Goal: Information Seeking & Learning: Learn about a topic

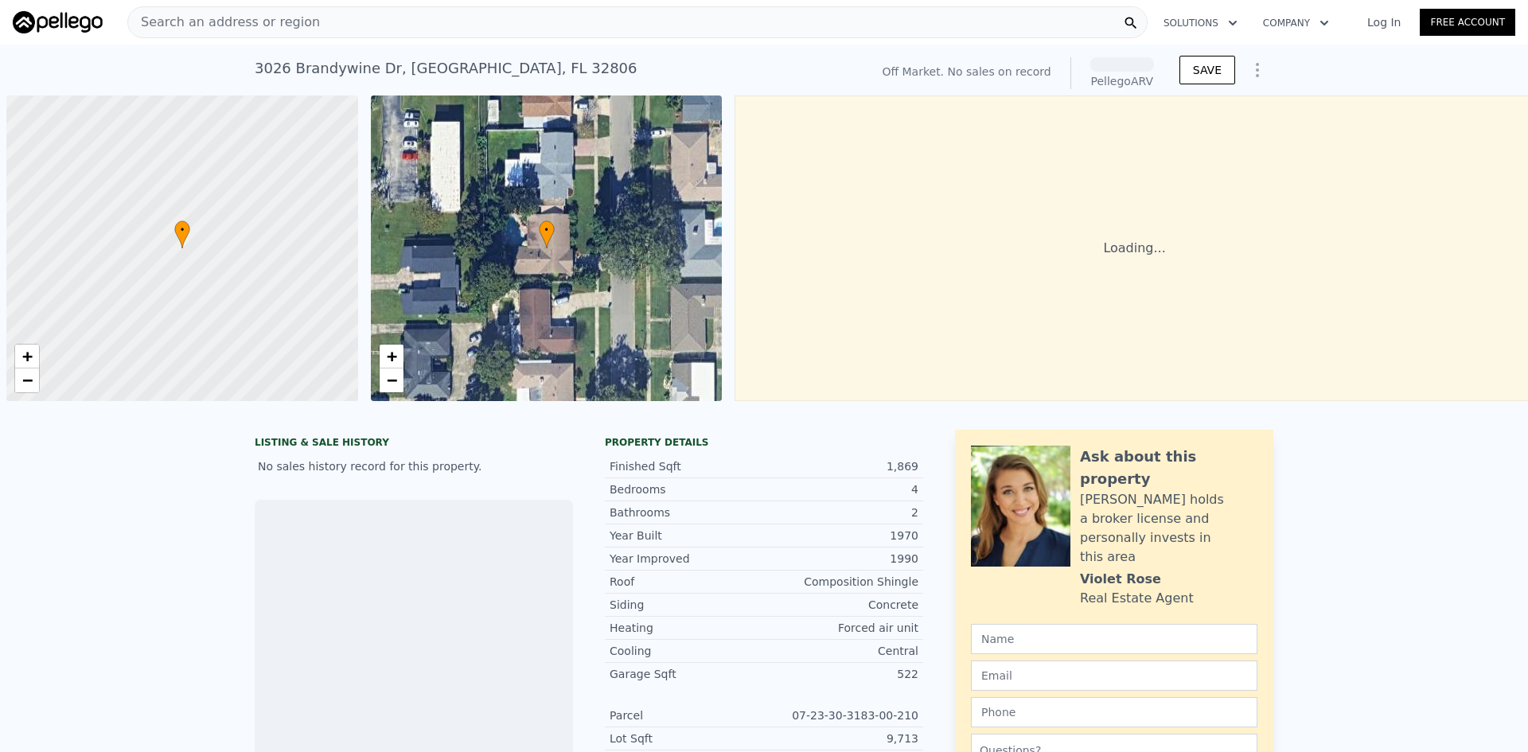
scroll to position [0, 6]
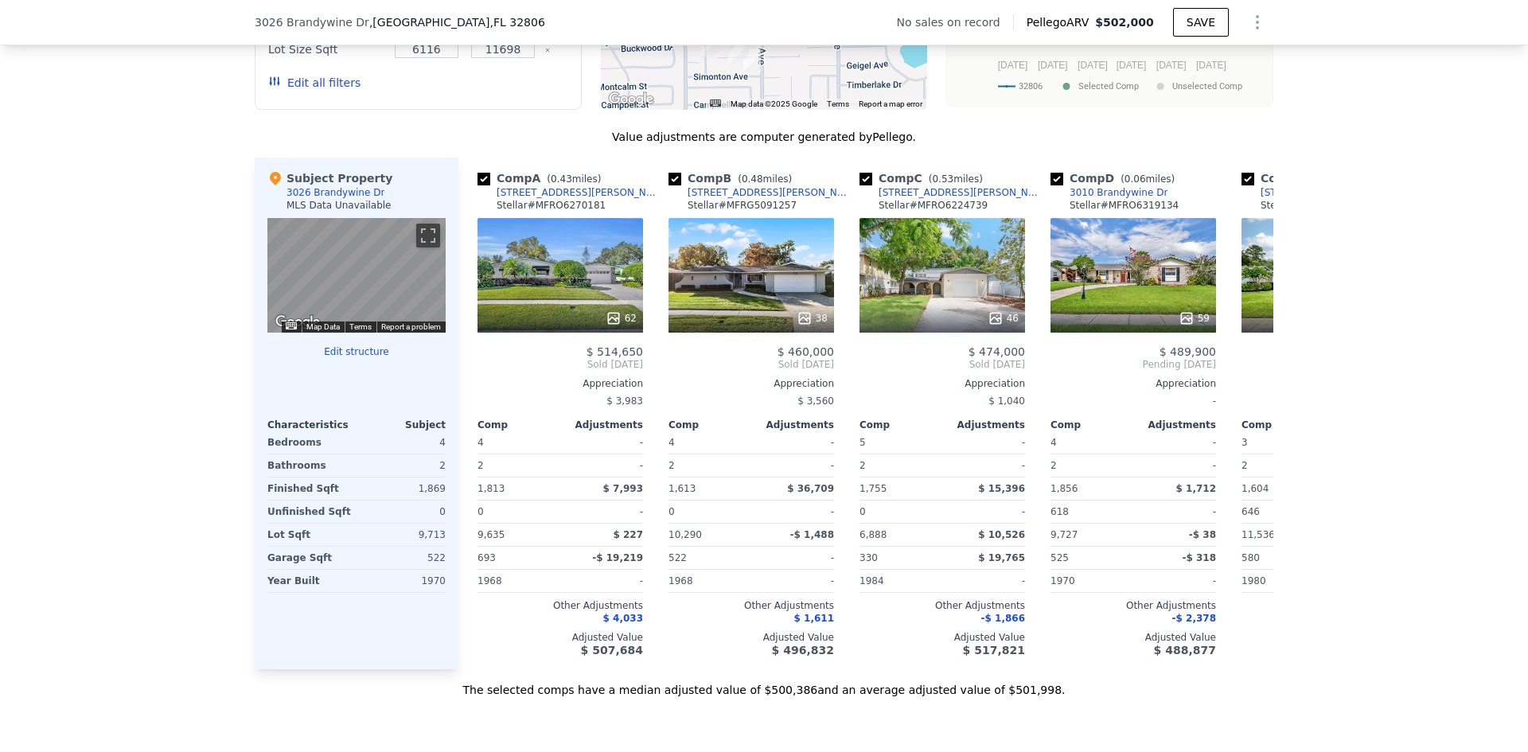
drag, startPoint x: 179, startPoint y: 532, endPoint x: 133, endPoint y: 500, distance: 56.1
click at [133, 500] on div "We found 12 sales that match your search Filters Map Prices Modify Comp Filters…" at bounding box center [764, 249] width 1528 height 897
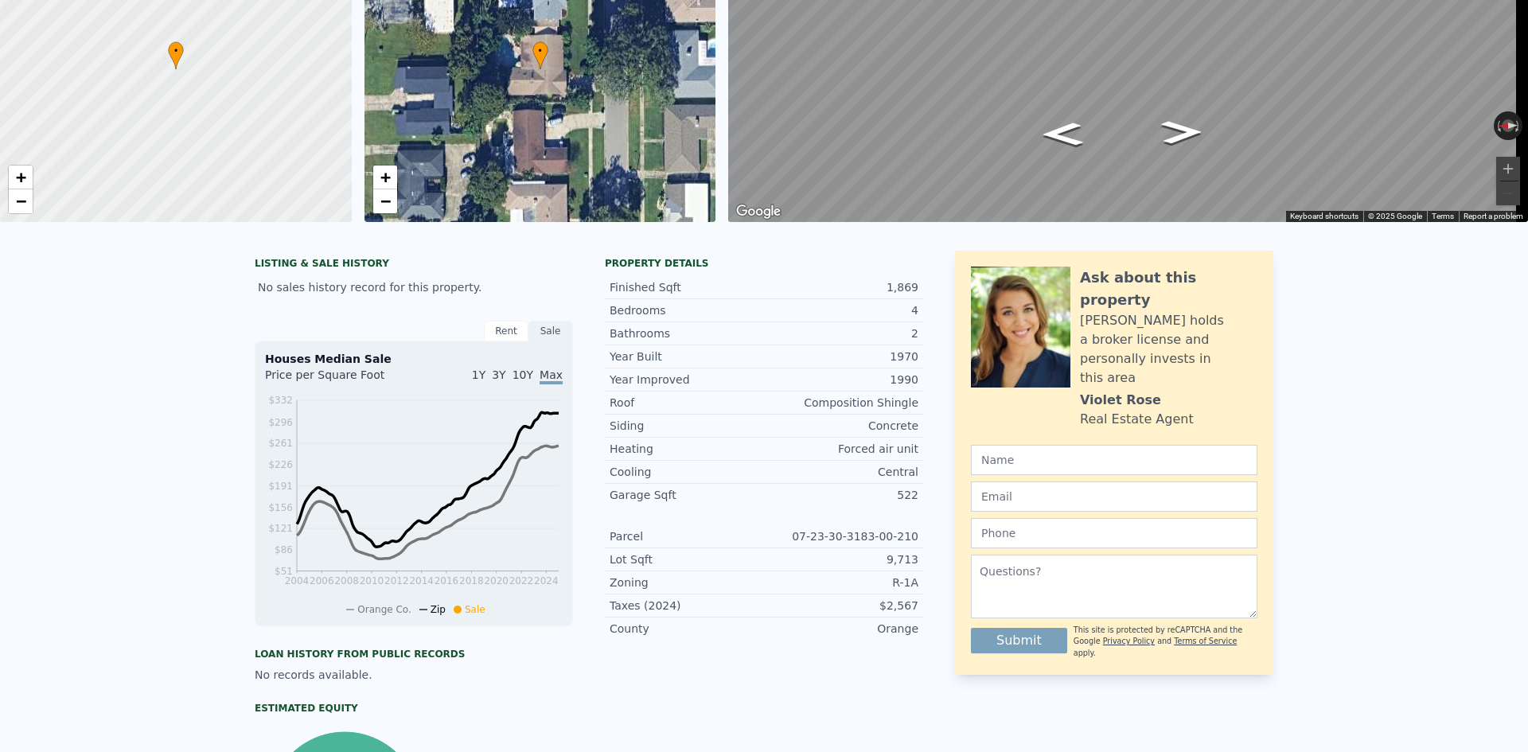
scroll to position [6, 0]
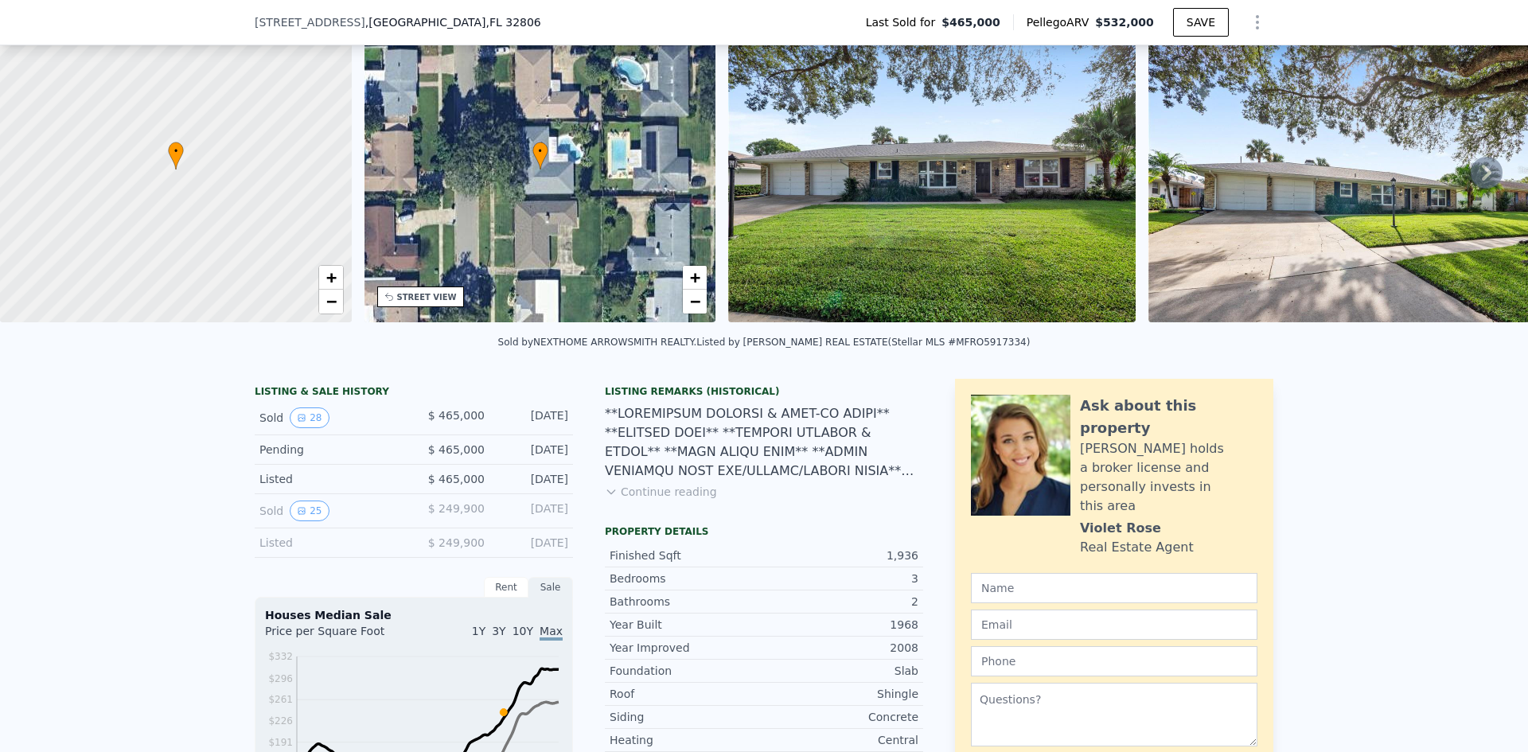
scroll to position [74, 0]
click at [301, 521] on button "25" at bounding box center [309, 510] width 39 height 21
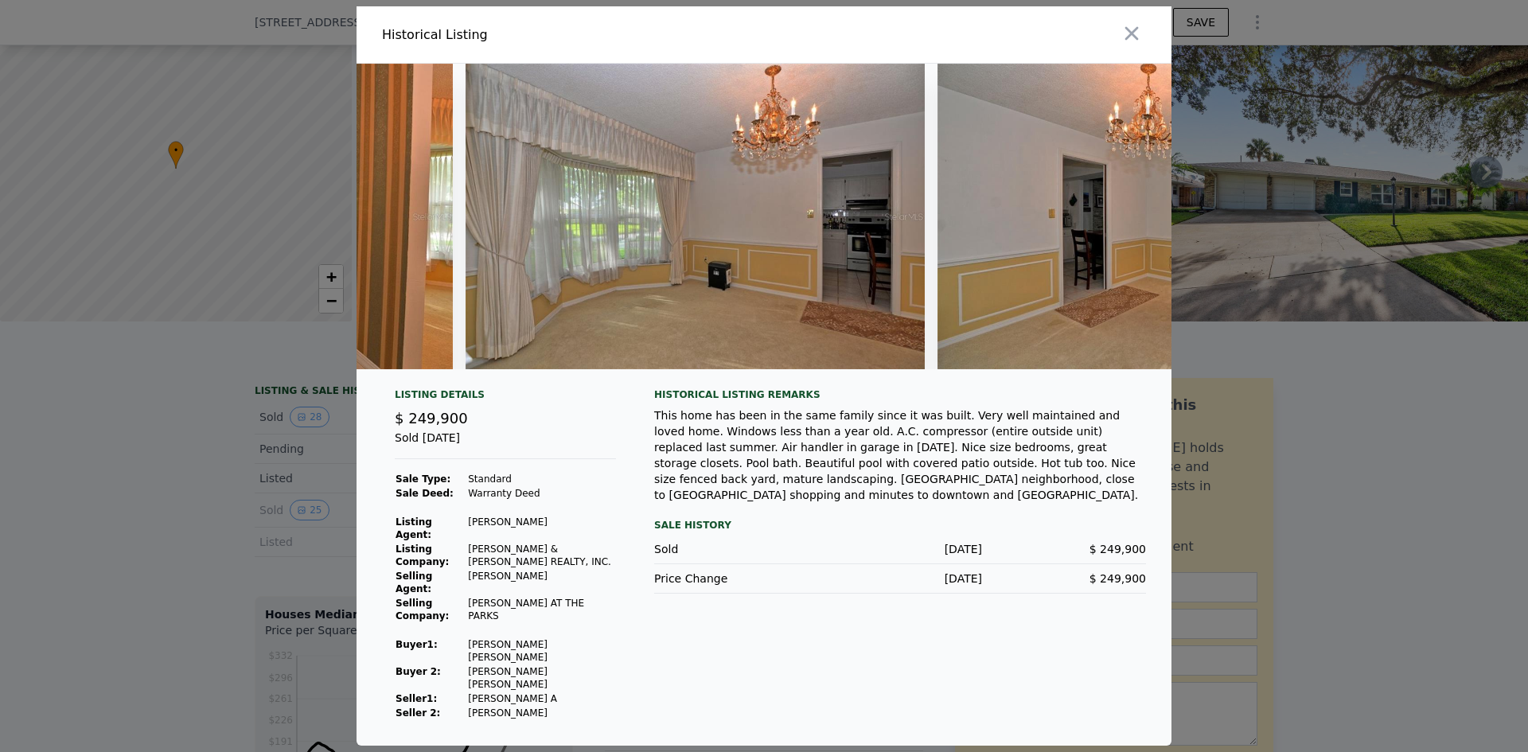
scroll to position [0, 0]
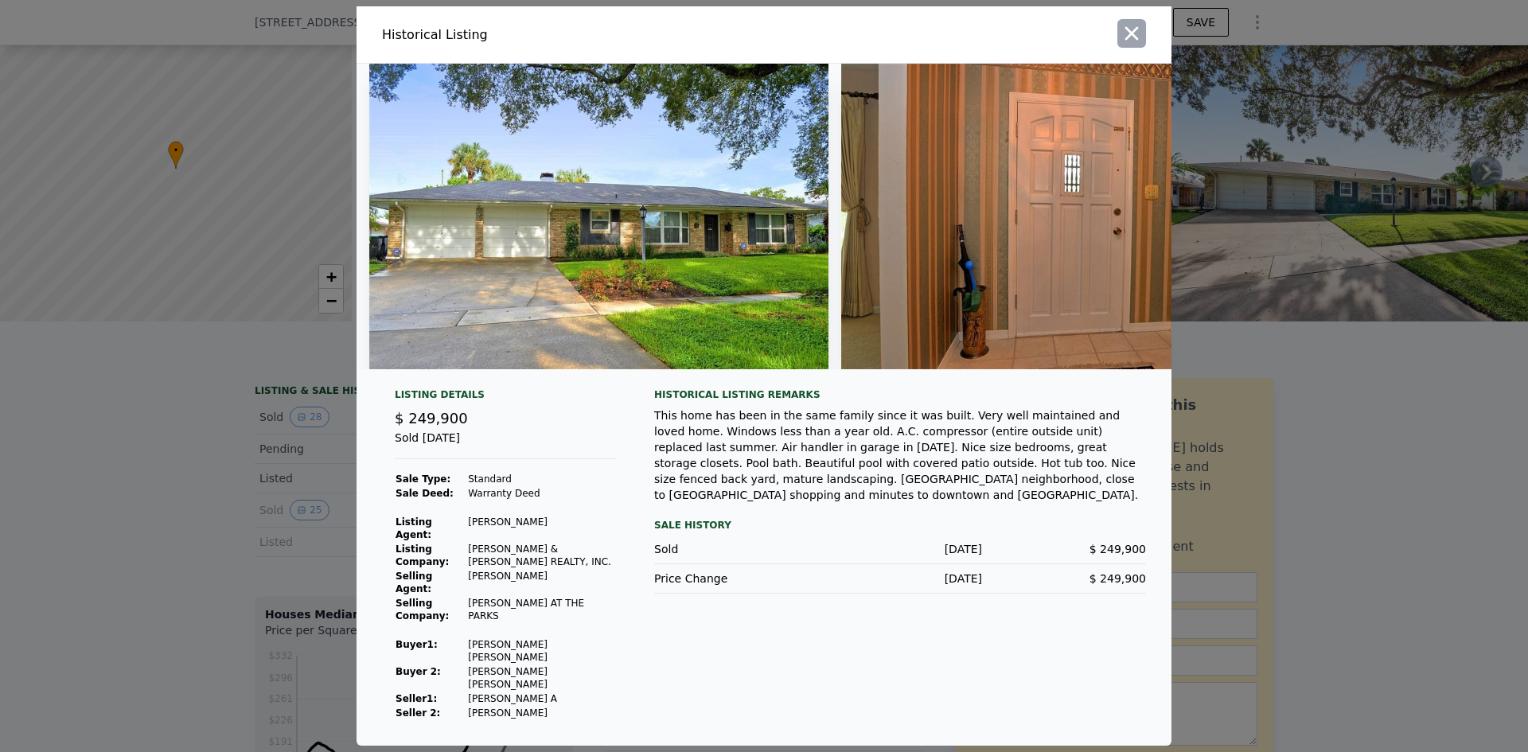
click at [1118, 55] on div at bounding box center [971, 34] width 401 height 57
click at [1153, 49] on div at bounding box center [971, 34] width 401 height 57
click at [1138, 45] on icon "button" at bounding box center [1132, 33] width 22 height 22
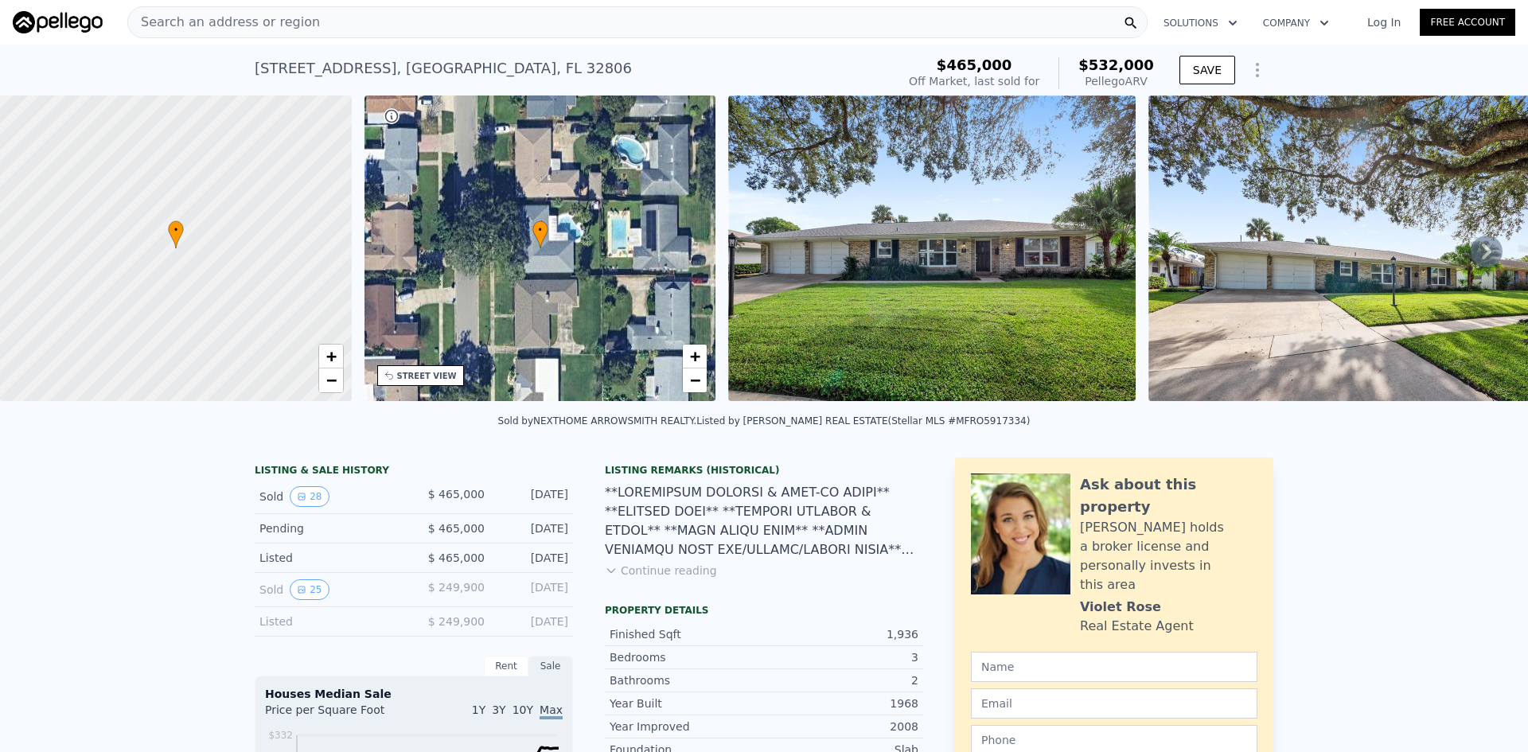
click at [392, 14] on div "Search an address or region" at bounding box center [637, 22] width 1020 height 32
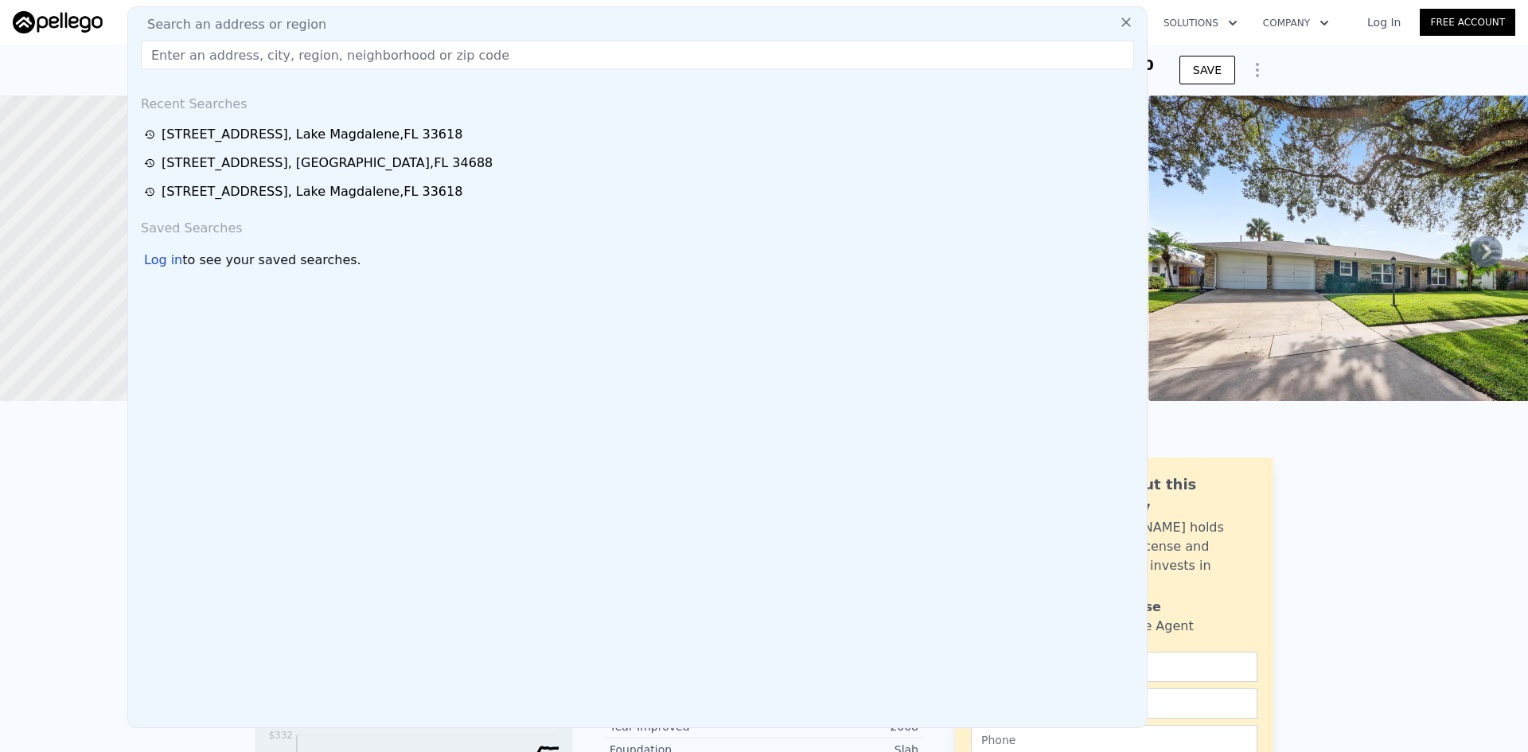
click at [187, 60] on input "text" at bounding box center [637, 55] width 993 height 29
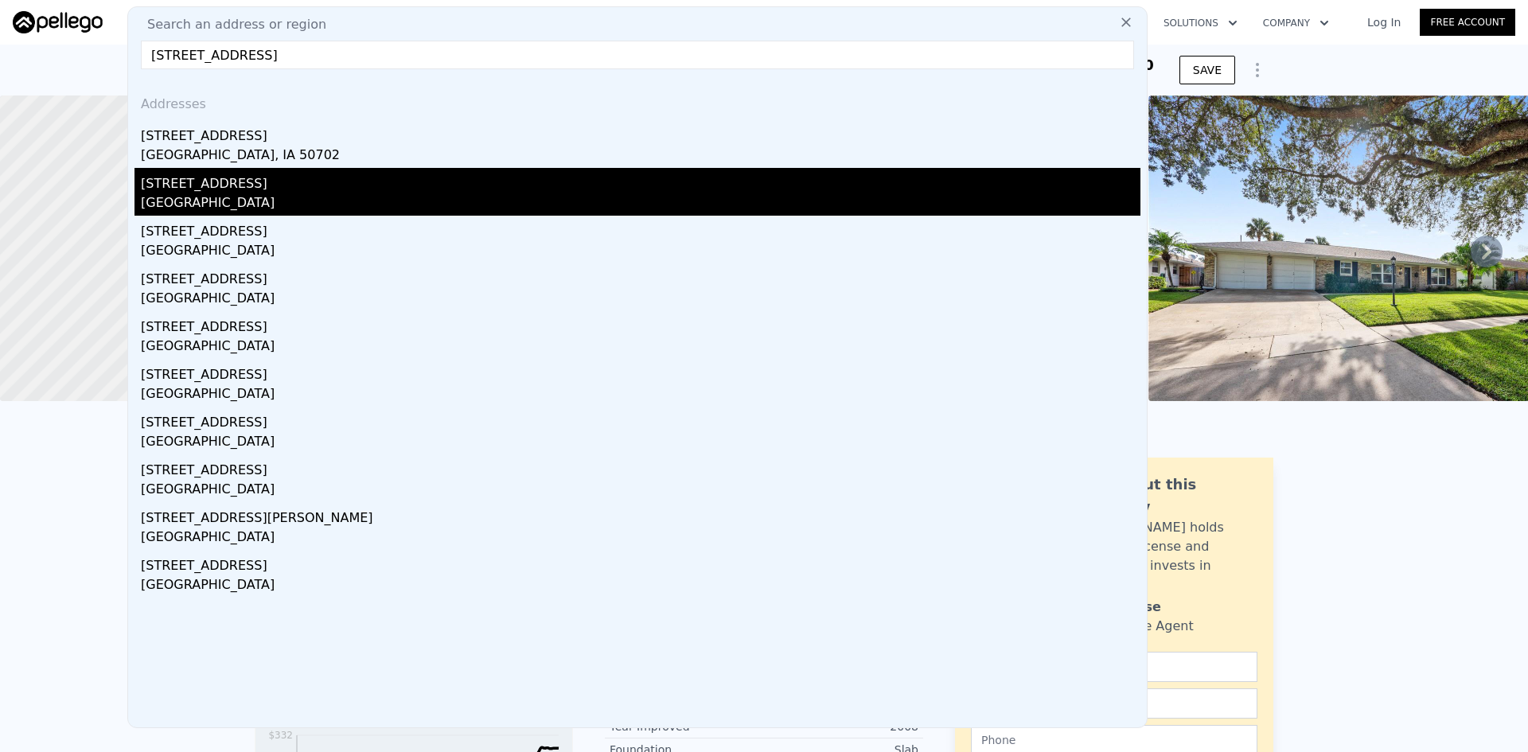
type input "[STREET_ADDRESS]"
click at [240, 183] on div "[STREET_ADDRESS]" at bounding box center [641, 180] width 1000 height 25
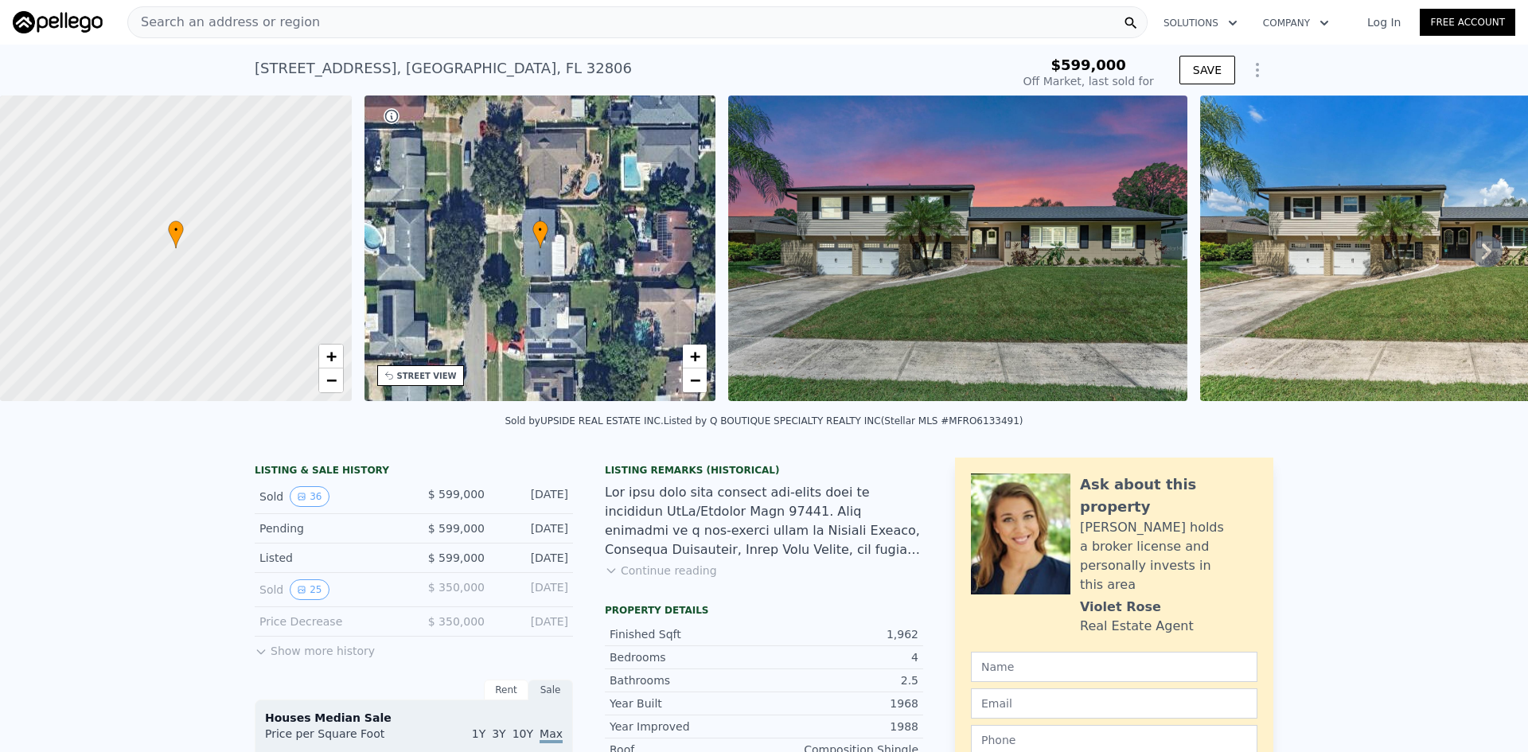
type input "-$ 638,117"
click at [322, 659] on button "Show more history" at bounding box center [315, 648] width 120 height 22
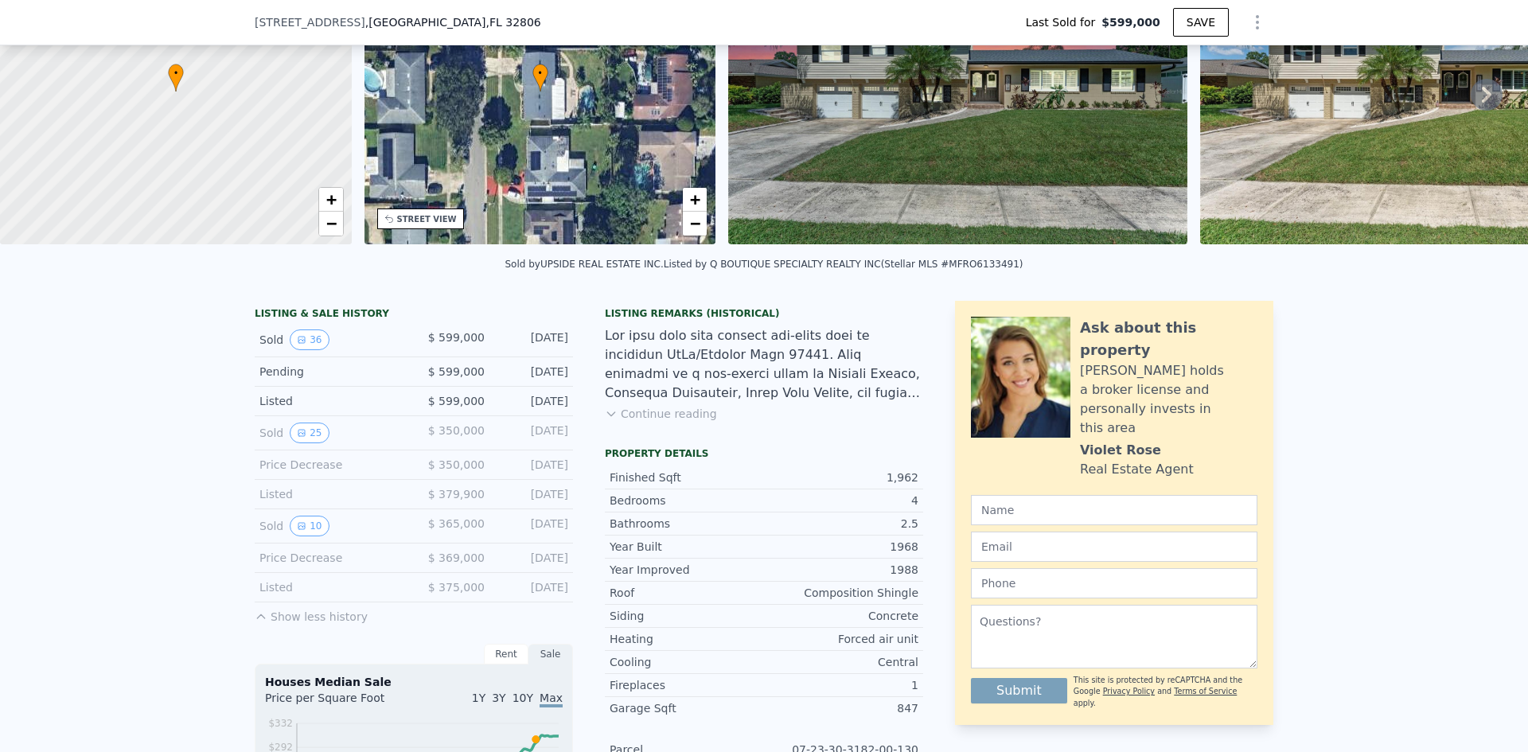
scroll to position [154, 0]
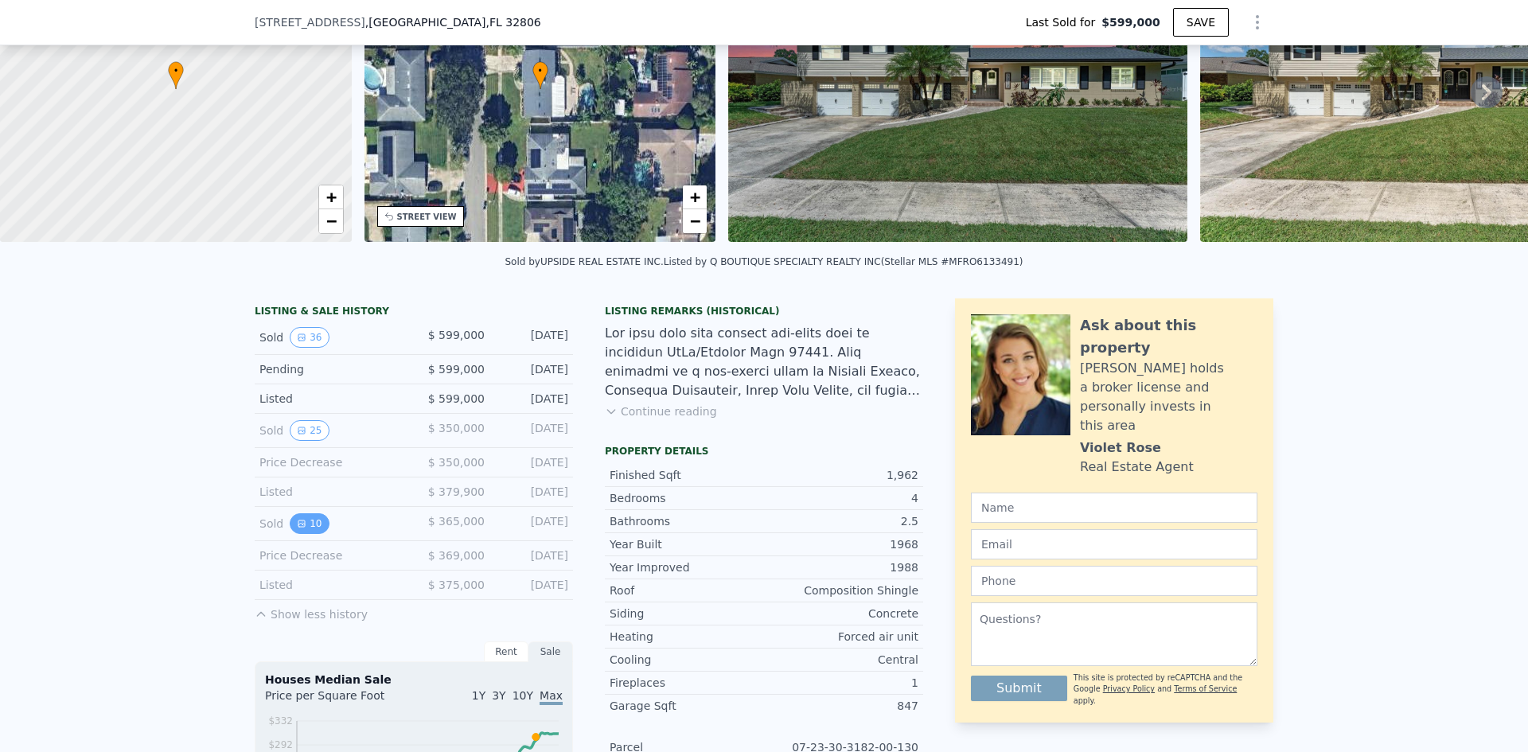
click at [290, 534] on button "10" at bounding box center [309, 523] width 39 height 21
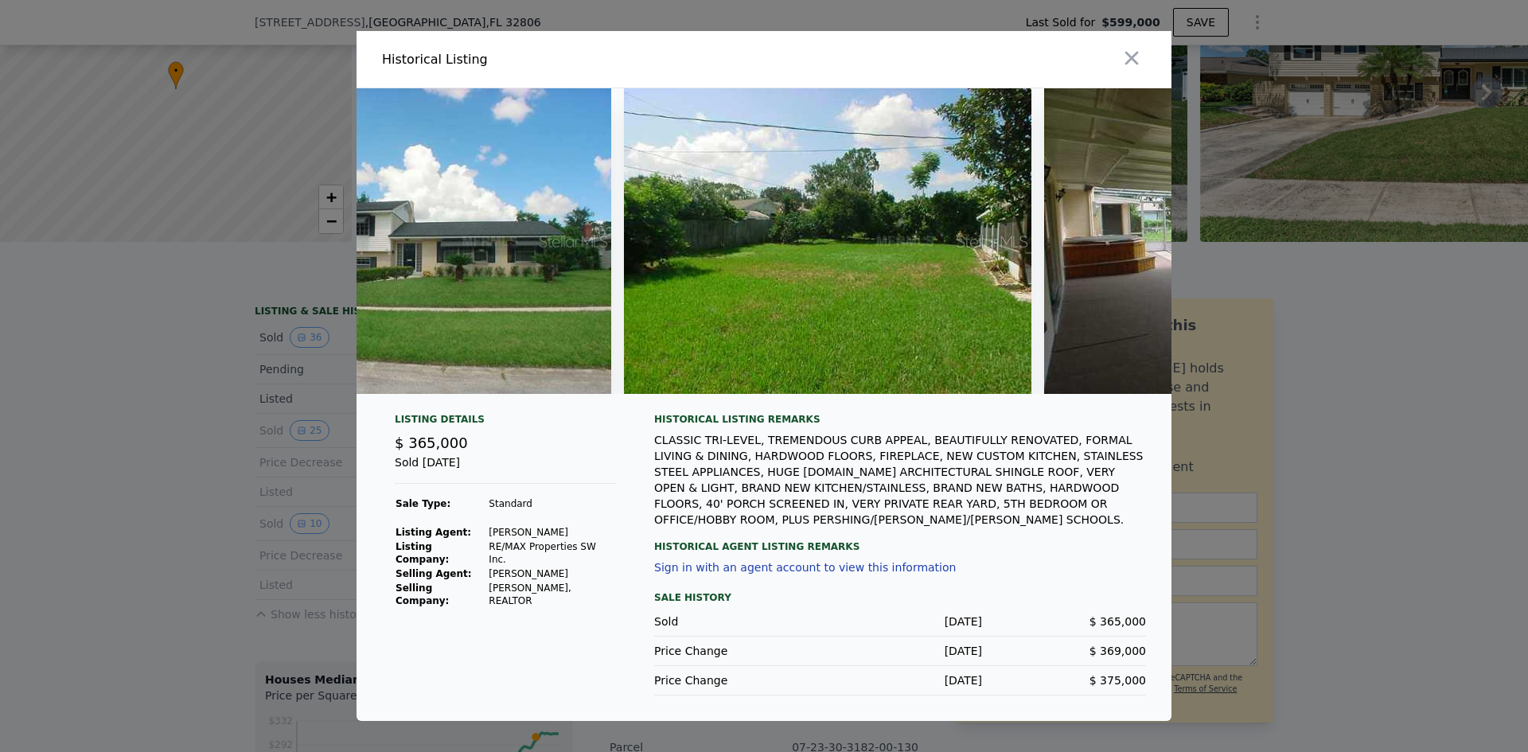
scroll to position [0, 0]
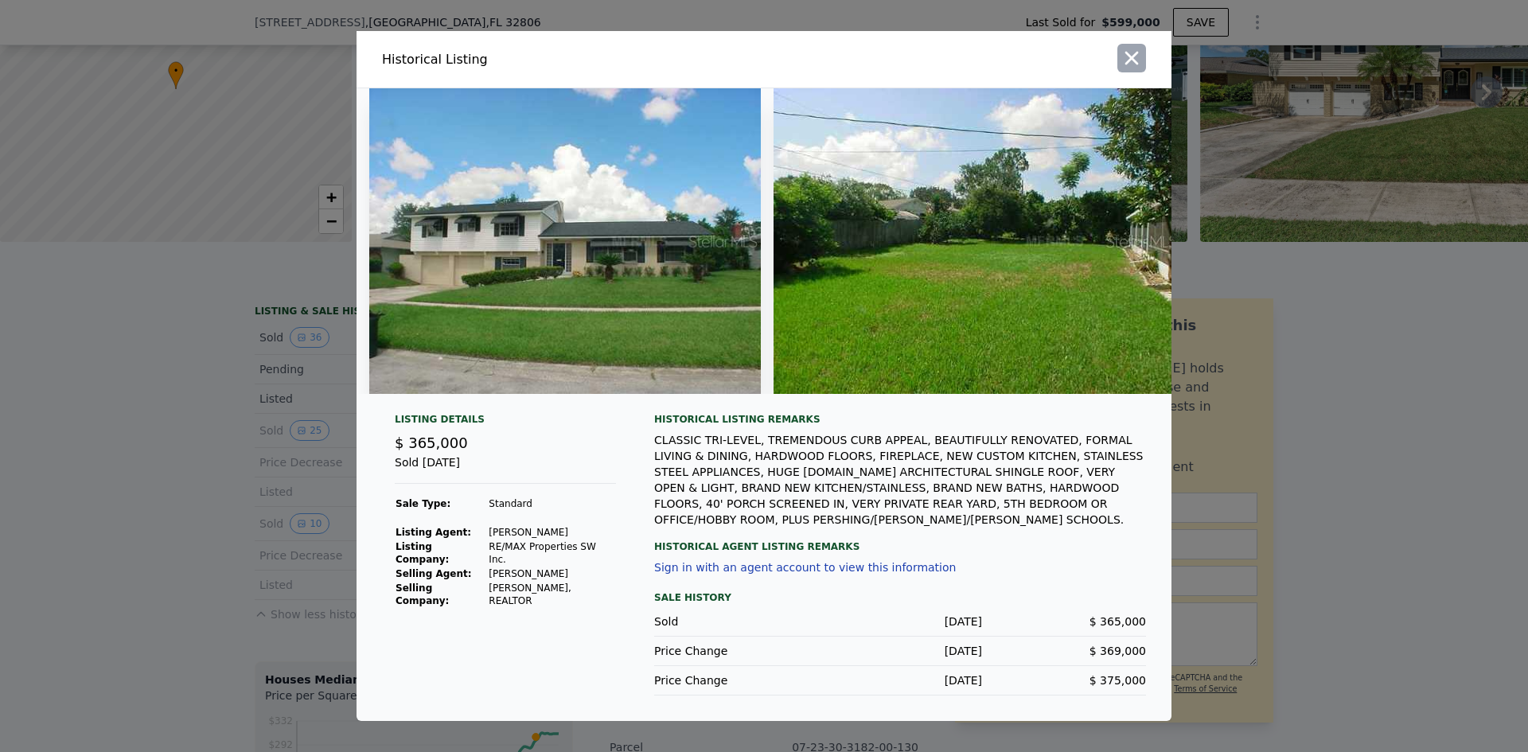
click at [1140, 50] on icon "button" at bounding box center [1132, 58] width 22 height 22
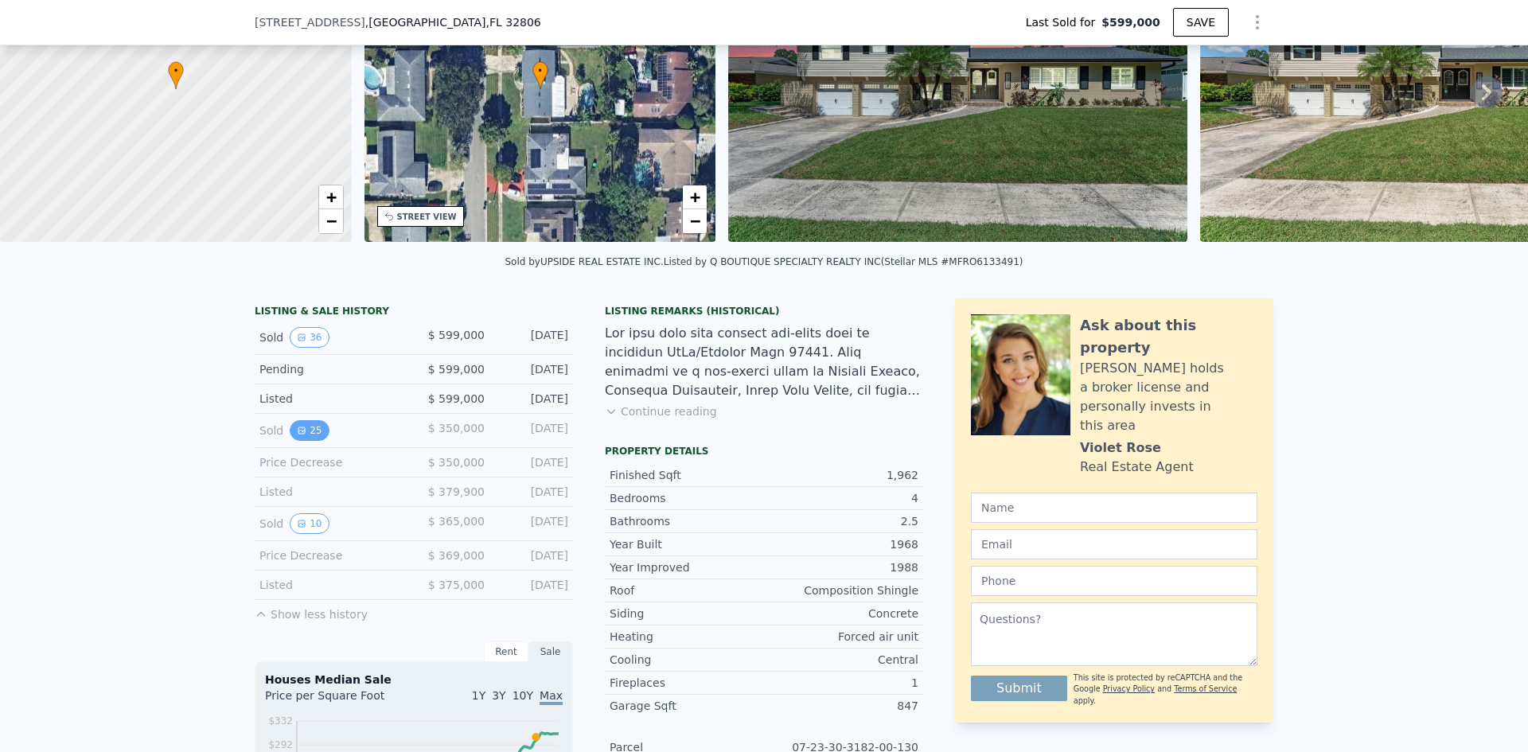
click at [295, 434] on button "25" at bounding box center [309, 430] width 39 height 21
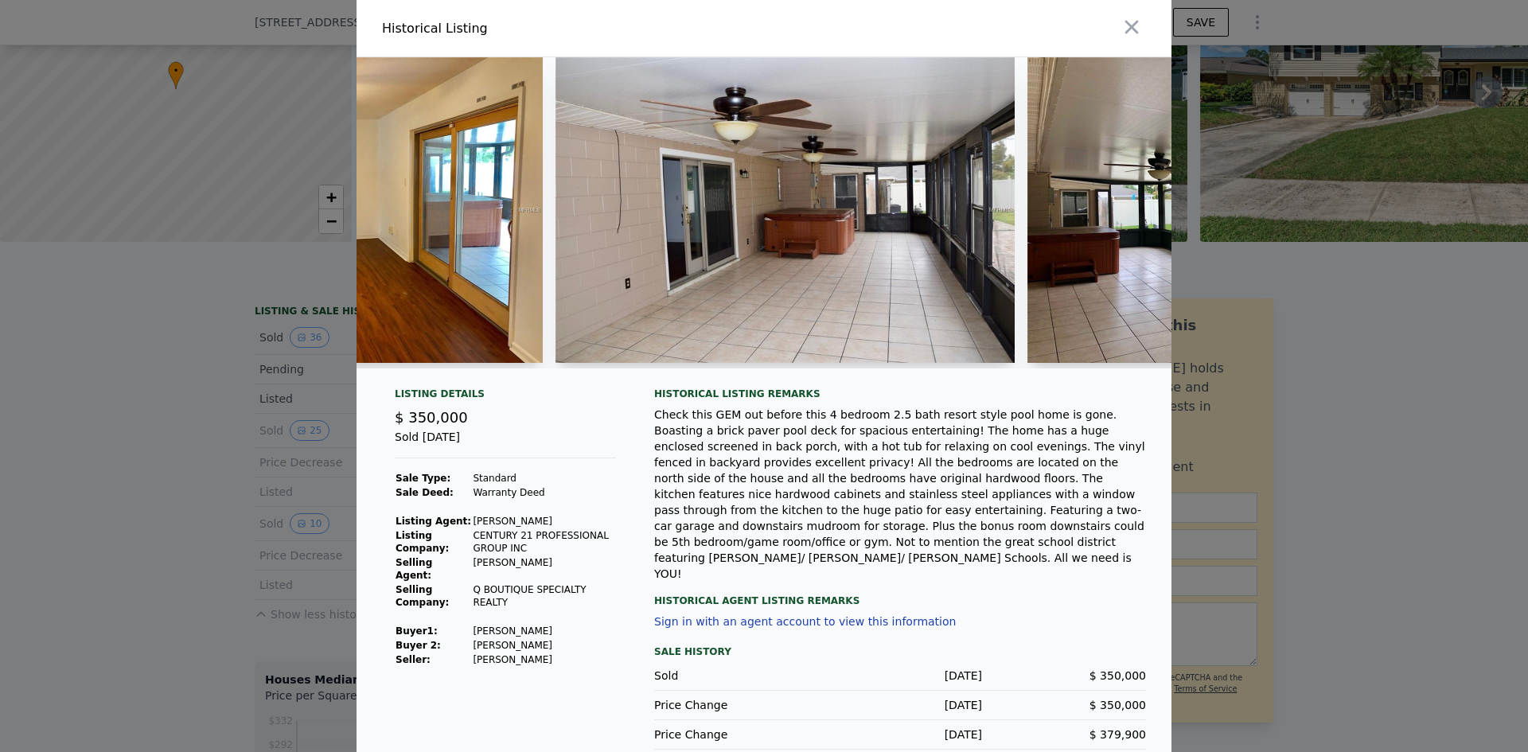
scroll to position [0, 4671]
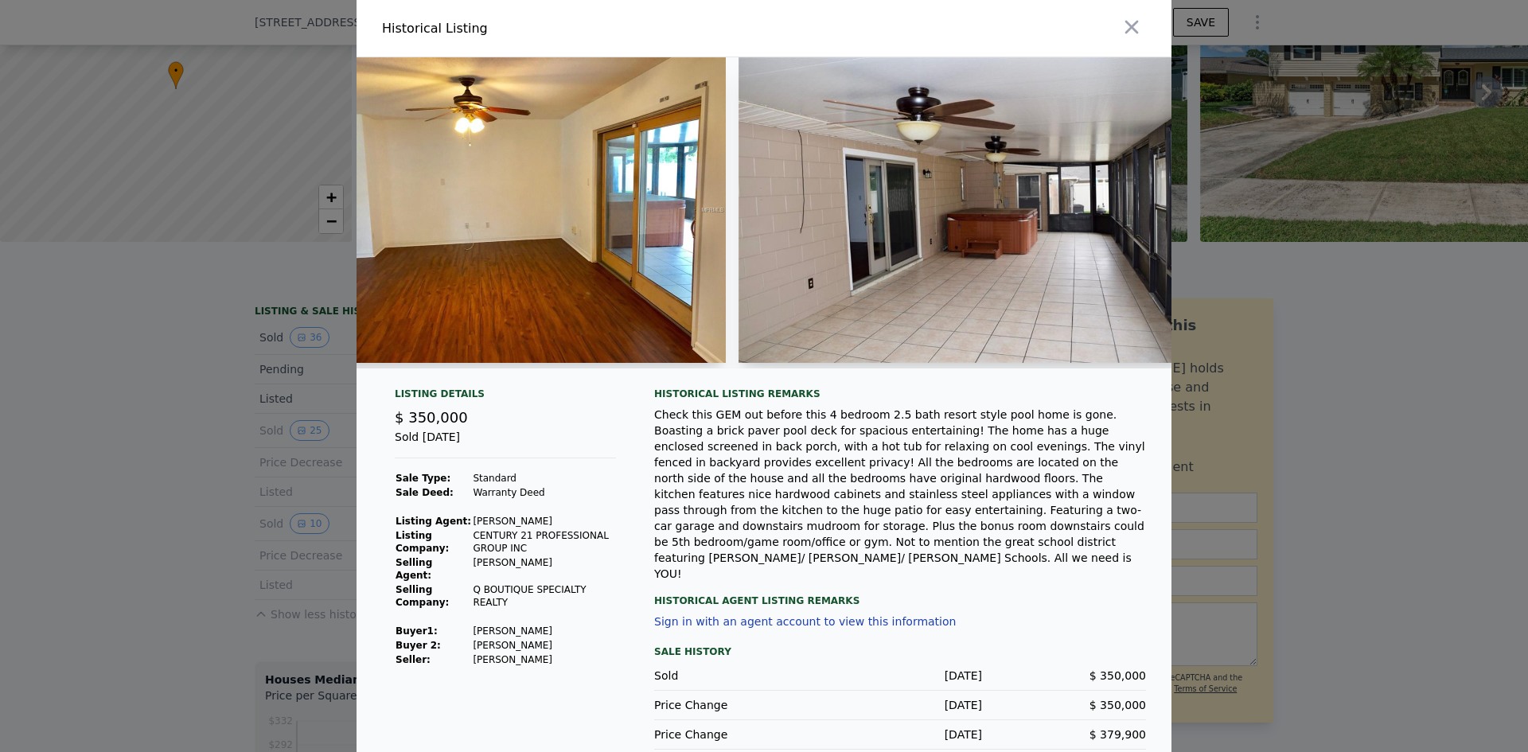
type input "$ 615,000"
type input "-$ 61,245"
click at [1129, 28] on icon "button" at bounding box center [1132, 27] width 22 height 22
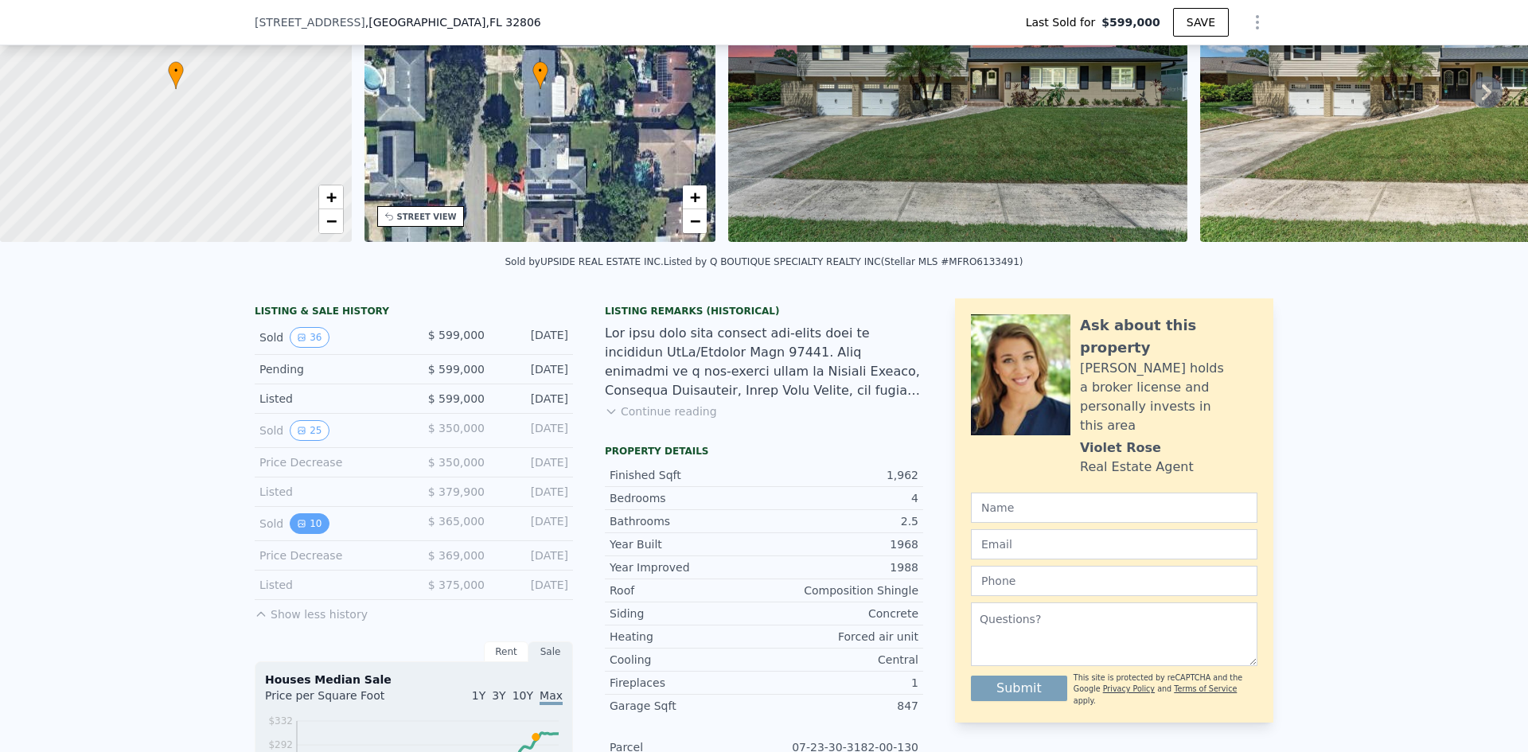
click at [300, 533] on button "10" at bounding box center [309, 523] width 39 height 21
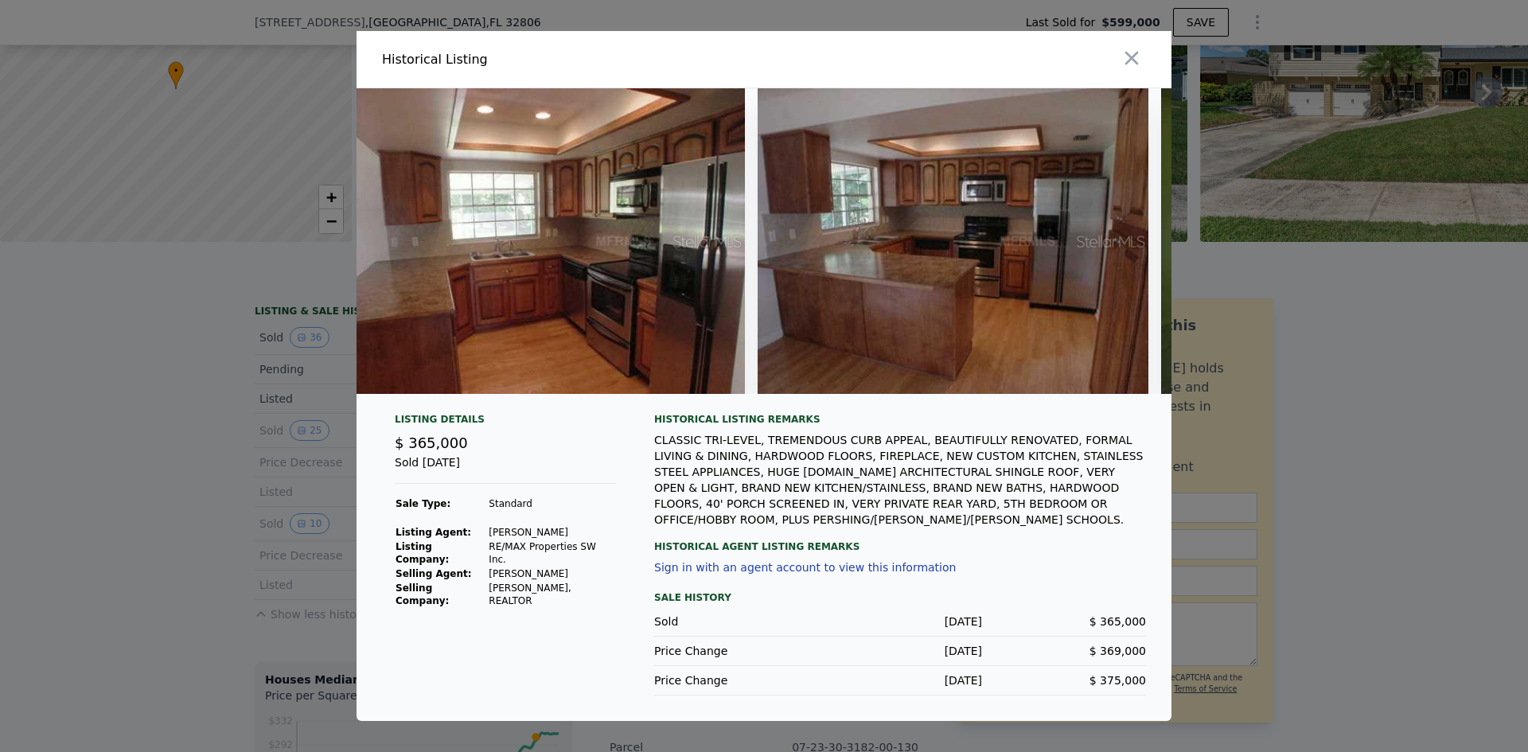
scroll to position [0, 2142]
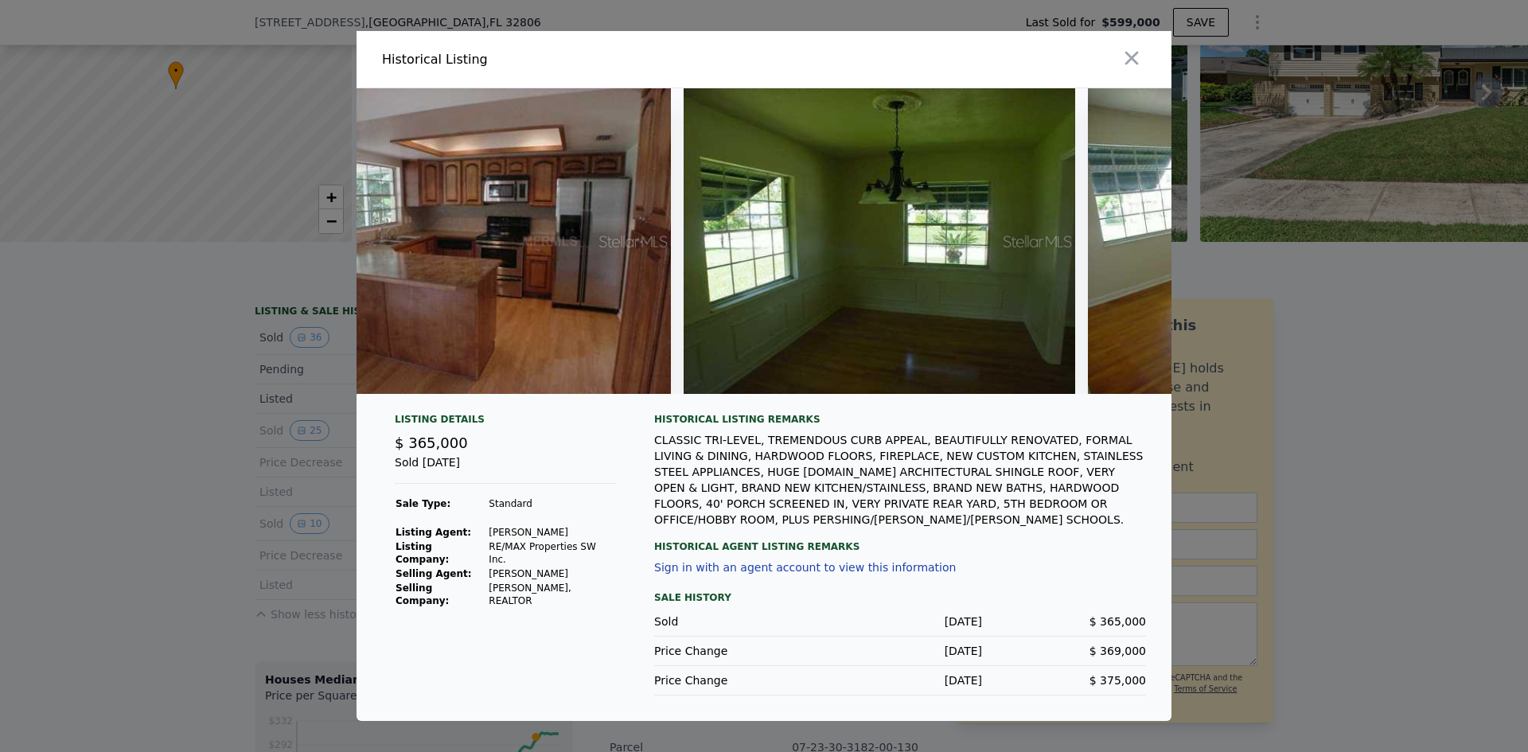
click at [1137, 37] on div at bounding box center [971, 59] width 401 height 57
click at [1135, 52] on icon "button" at bounding box center [1133, 59] width 14 height 14
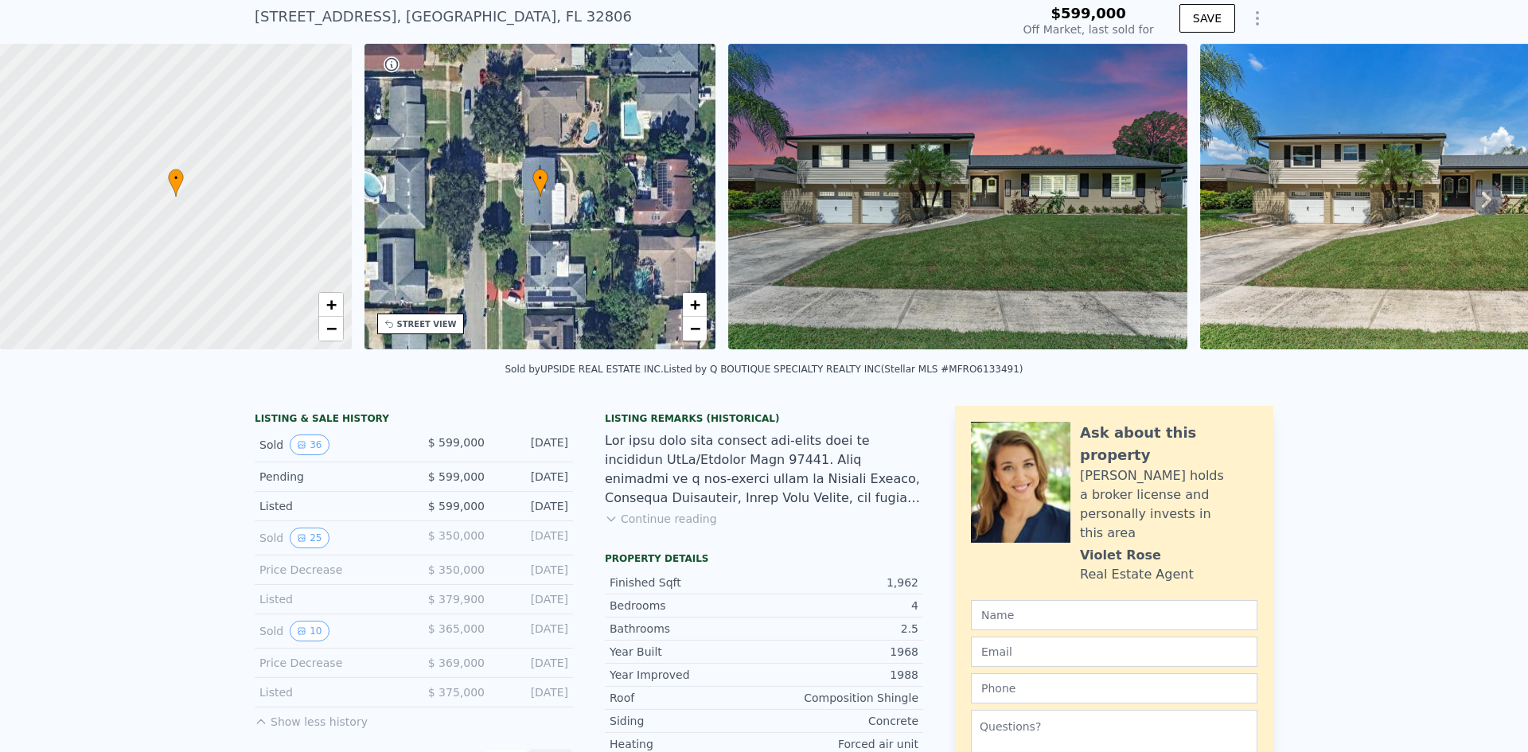
scroll to position [6, 0]
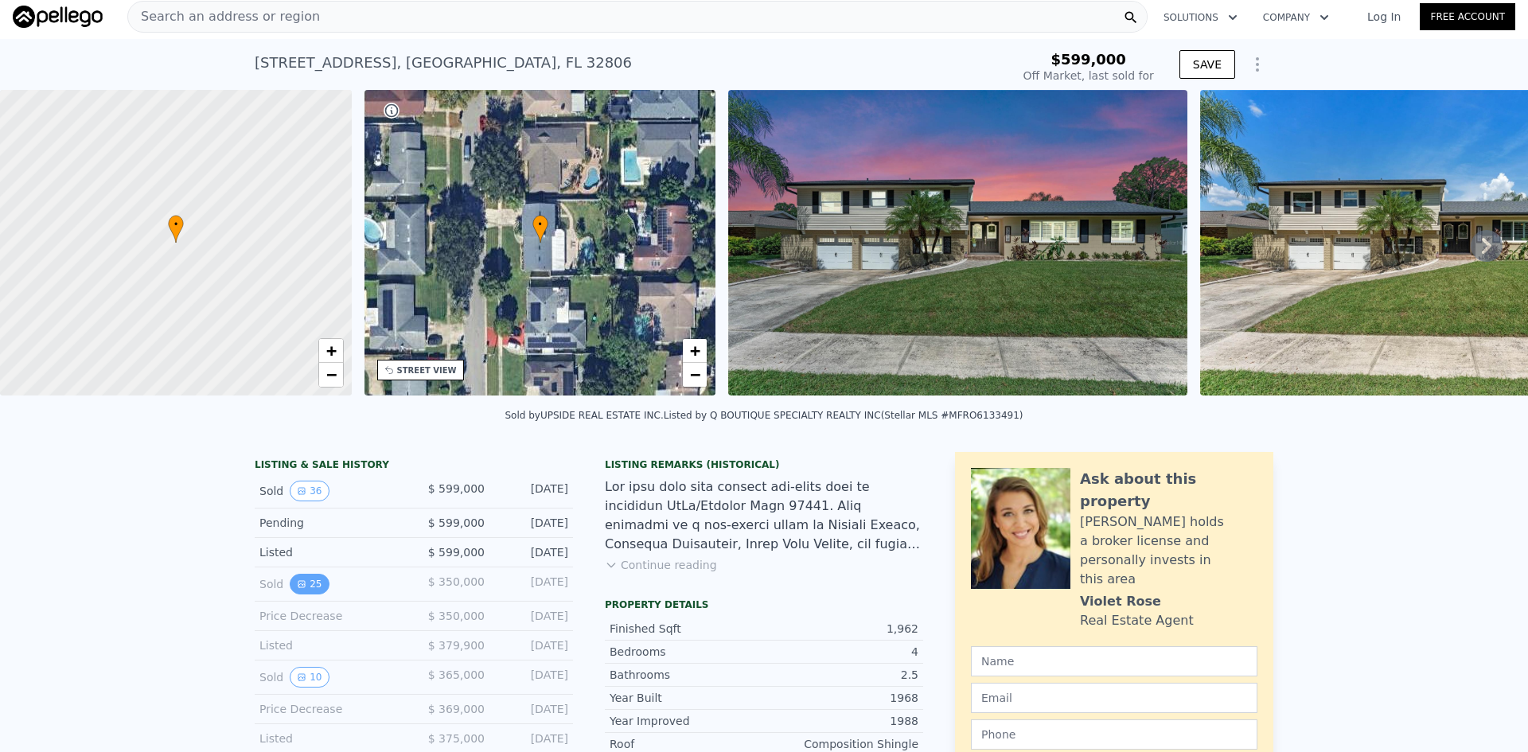
click at [292, 595] on button "25" at bounding box center [309, 584] width 39 height 21
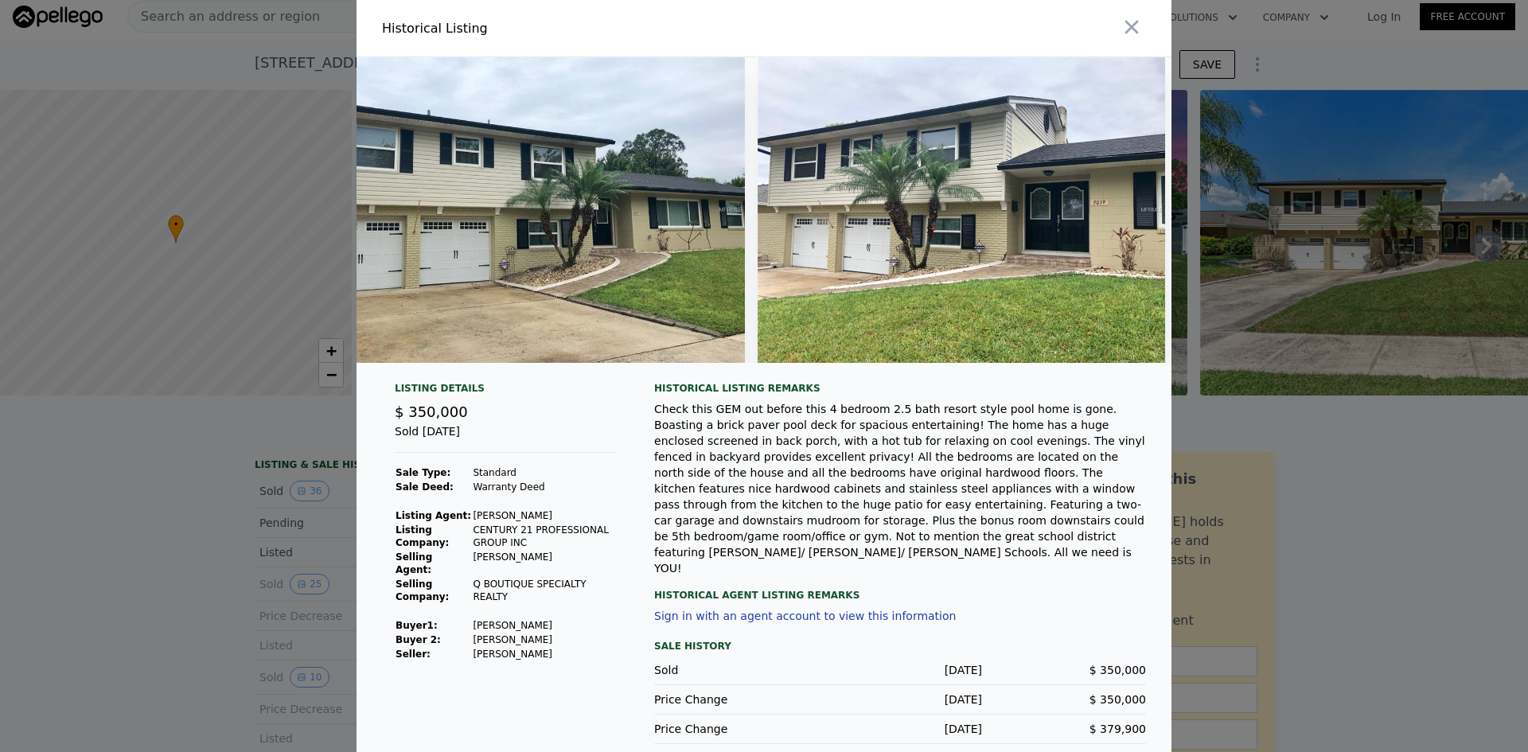
scroll to position [0, 0]
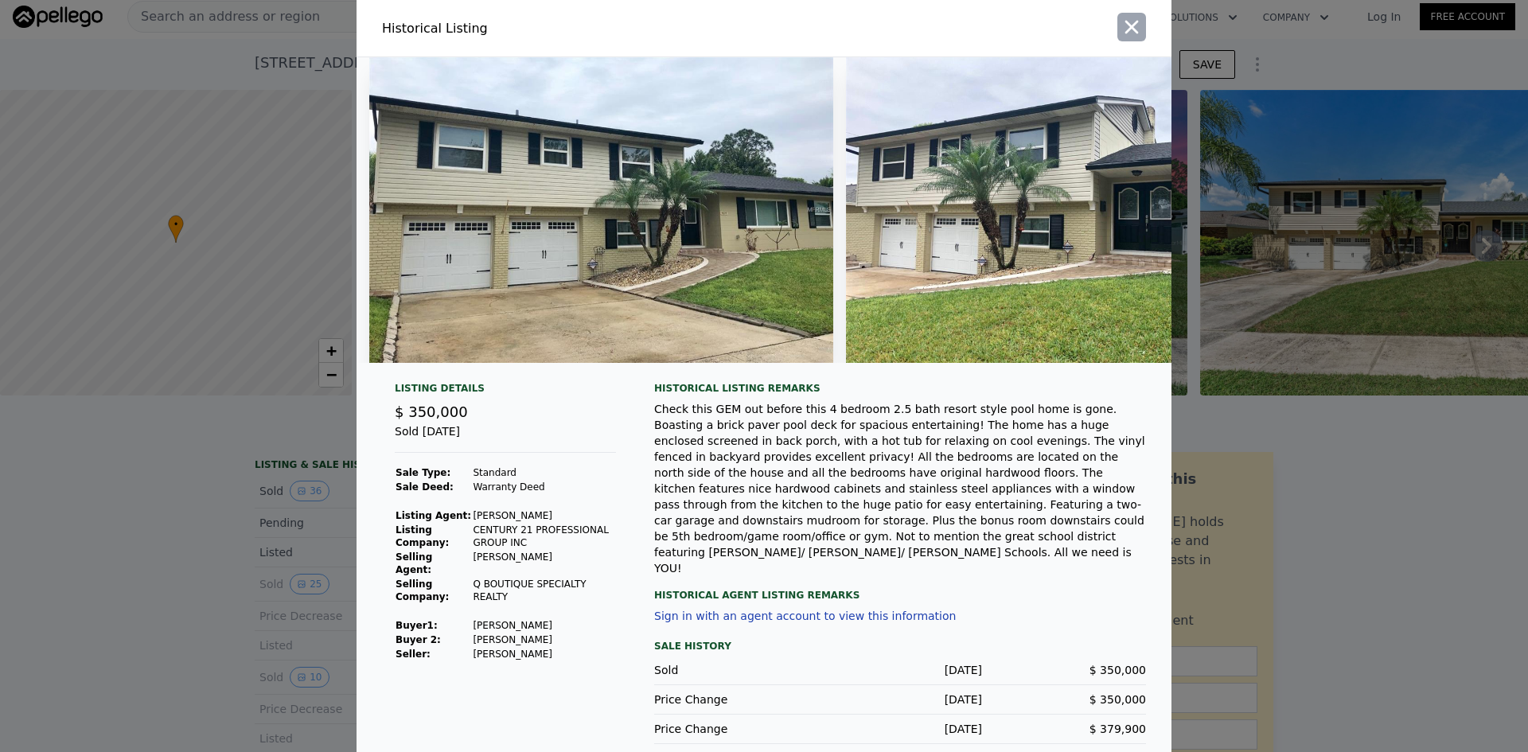
click at [1129, 23] on icon "button" at bounding box center [1132, 27] width 22 height 22
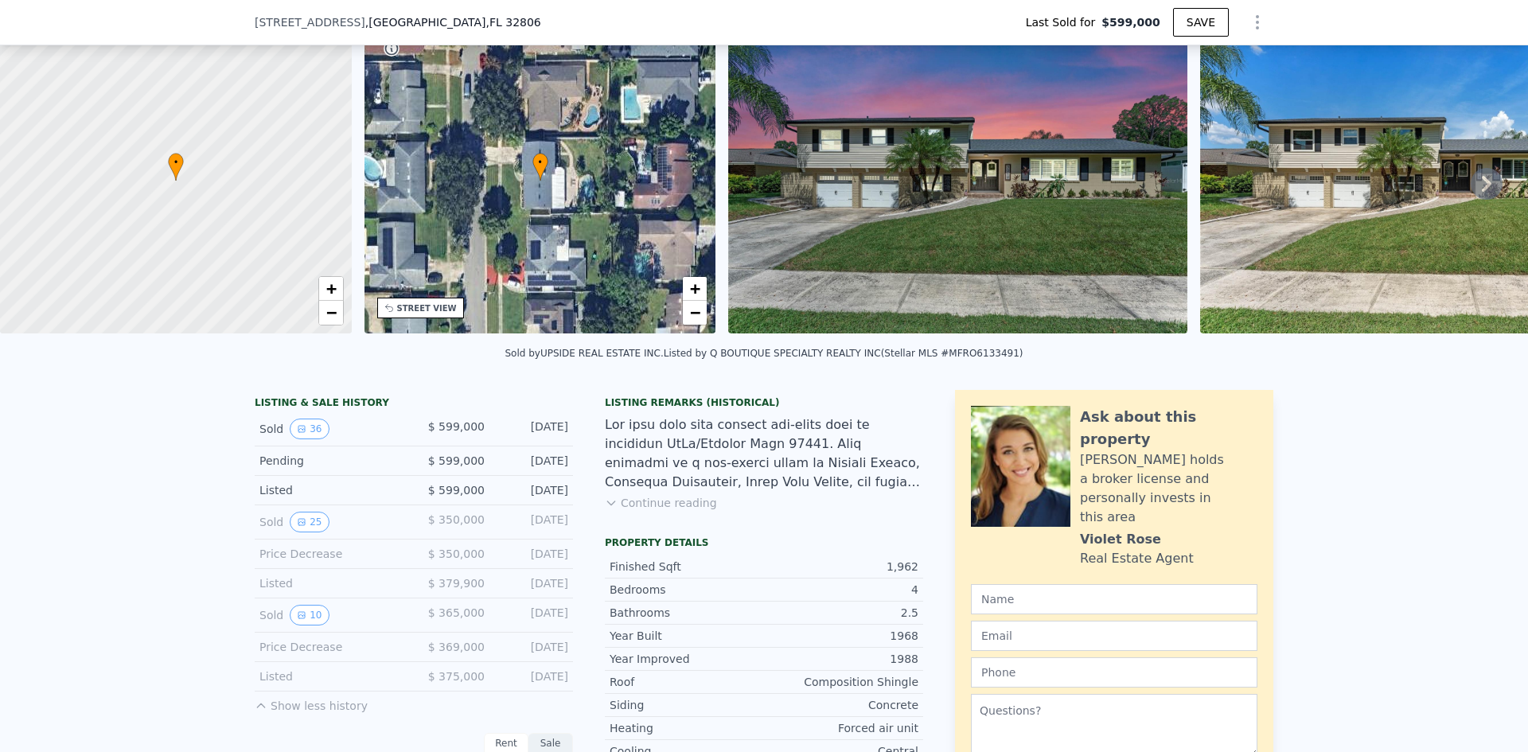
scroll to position [80, 0]
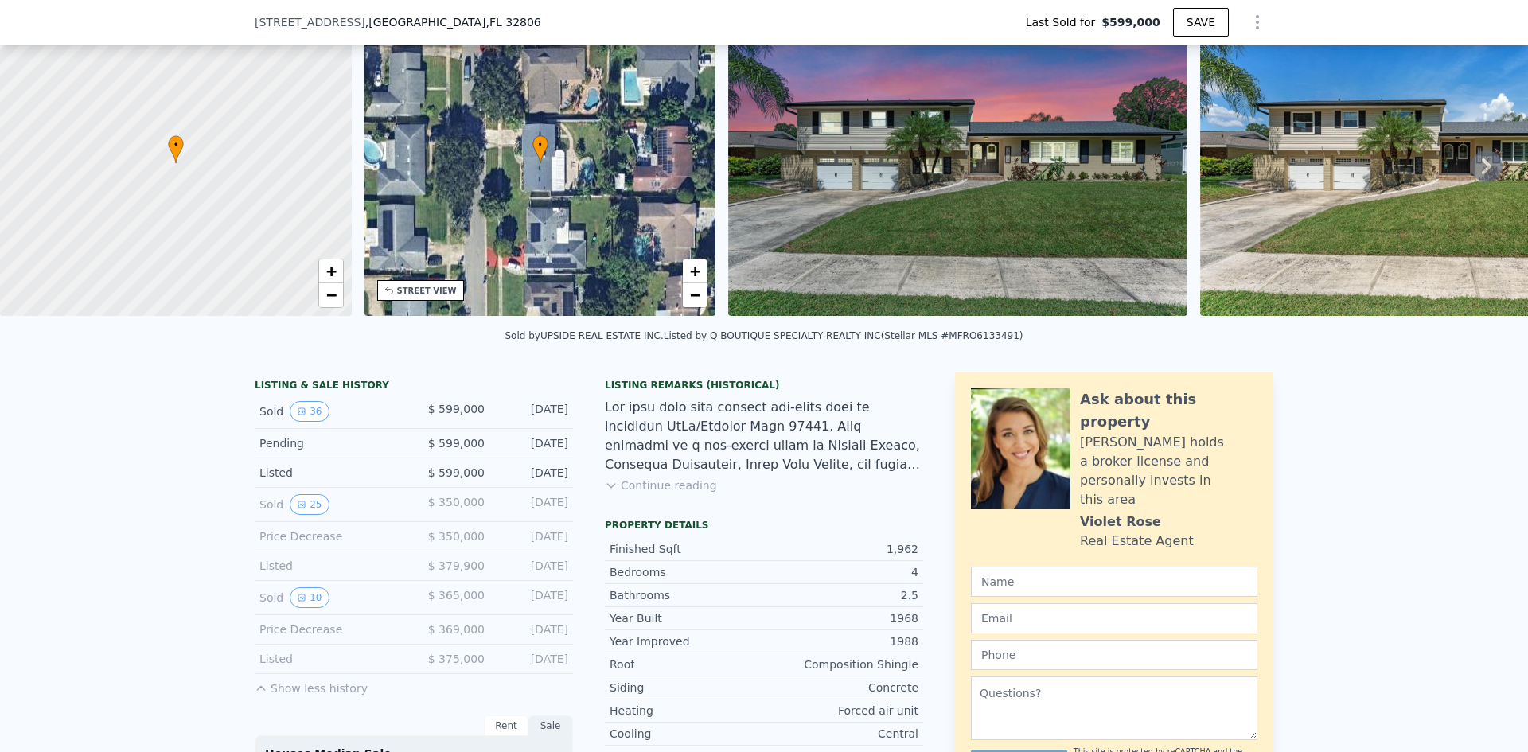
click at [297, 615] on div "Sold 10 $ 365,000 [DATE]" at bounding box center [414, 598] width 318 height 34
click at [298, 608] on button "10" at bounding box center [309, 597] width 39 height 21
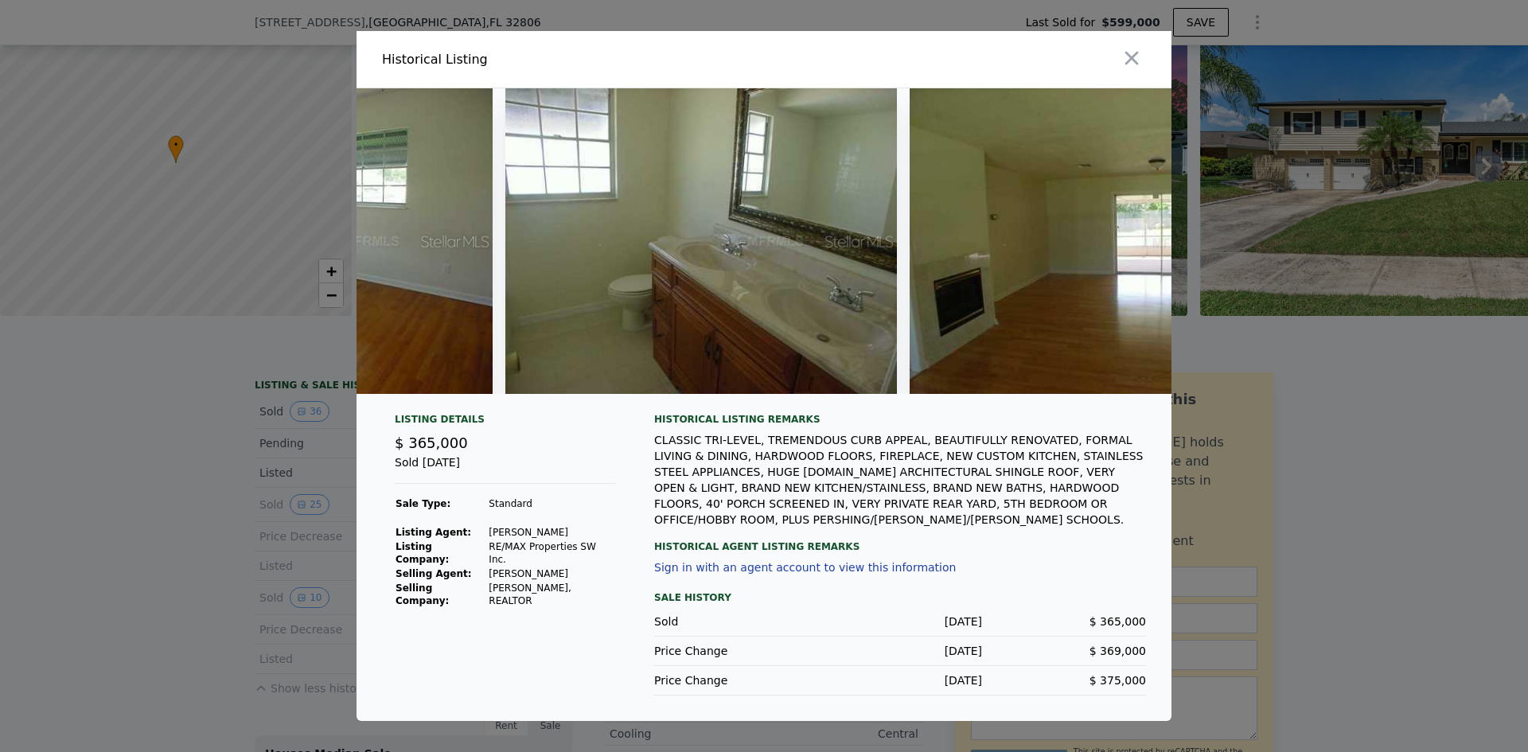
scroll to position [0, 3283]
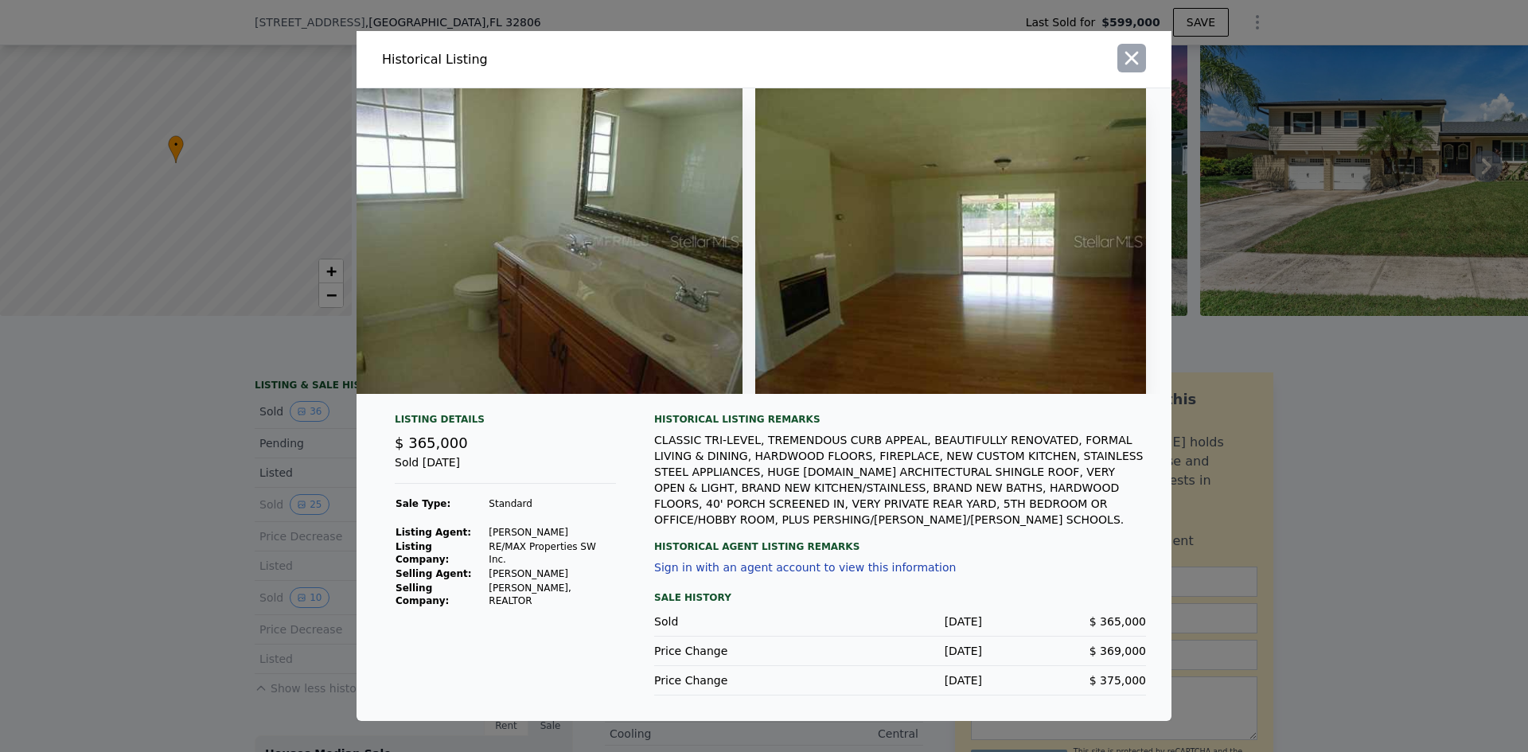
click at [1141, 47] on icon "button" at bounding box center [1132, 58] width 22 height 22
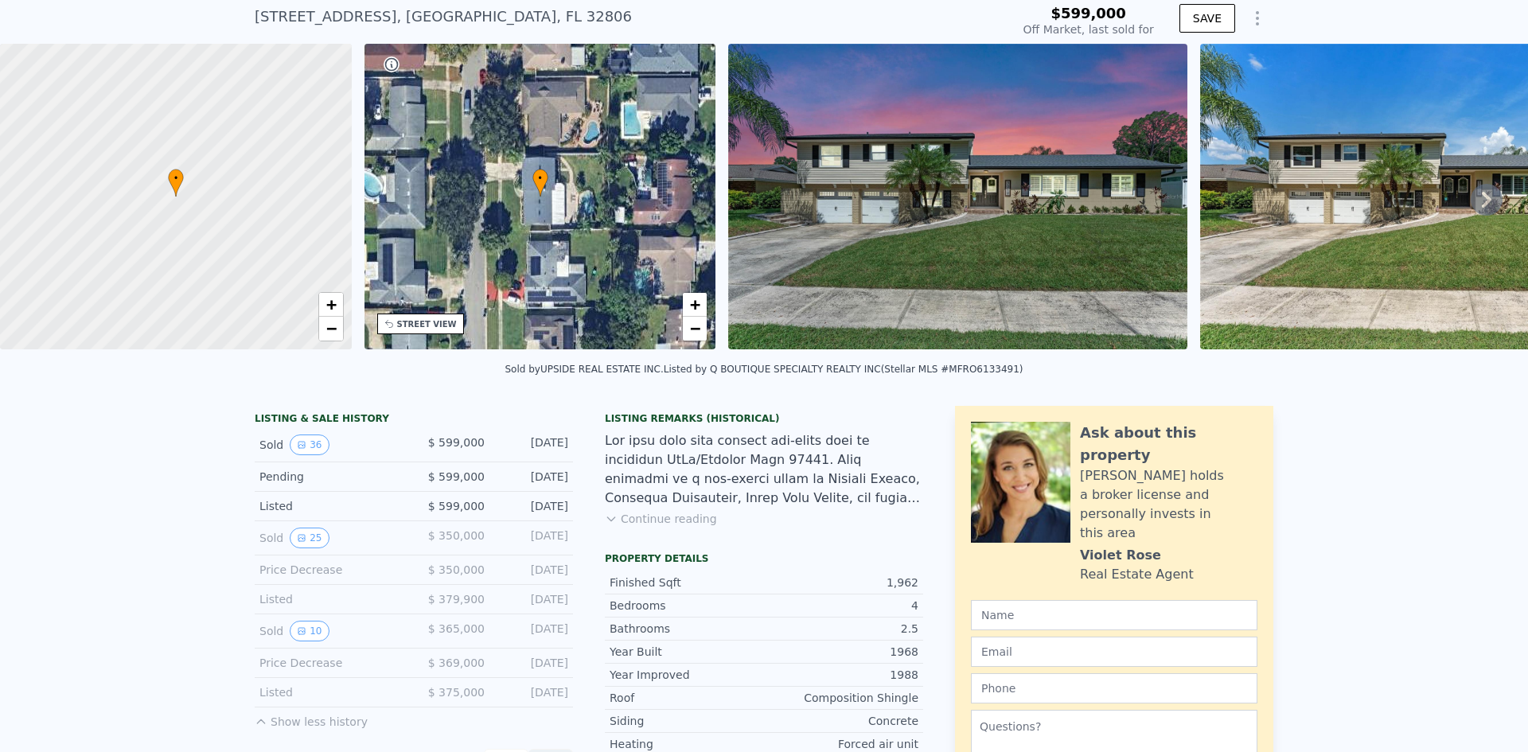
scroll to position [0, 0]
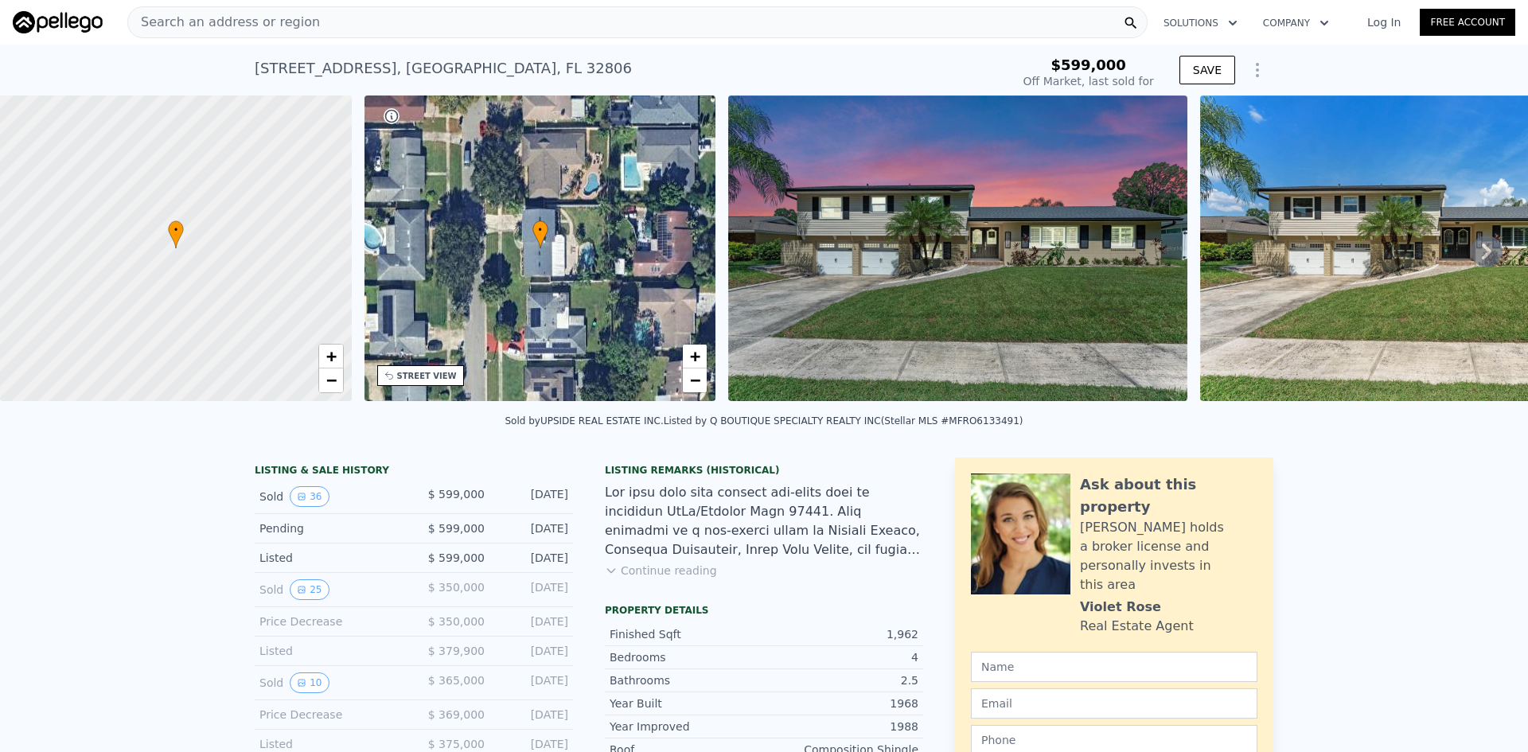
click at [279, 18] on span "Search an address or region" at bounding box center [224, 22] width 192 height 19
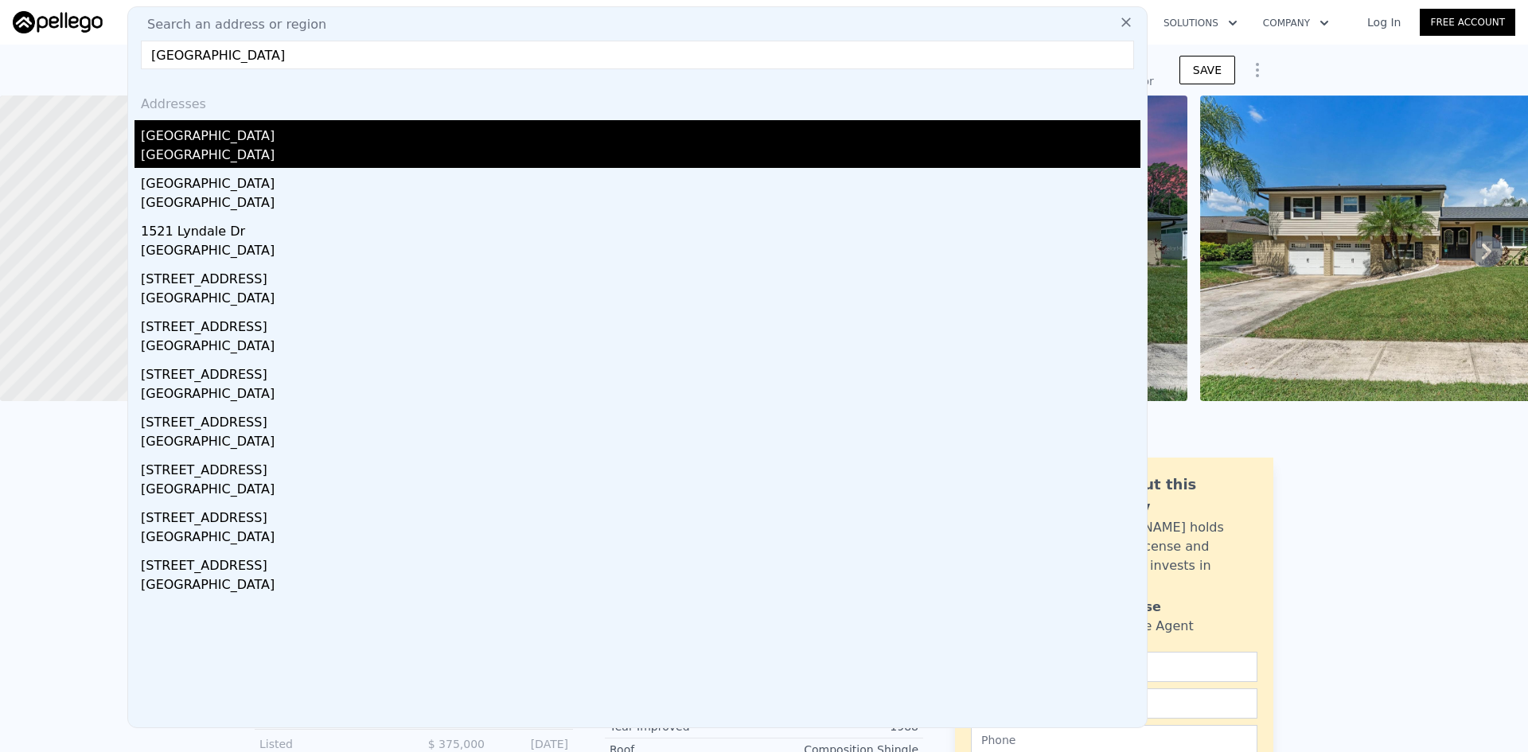
type input "[GEOGRAPHIC_DATA]"
click at [194, 152] on div "[GEOGRAPHIC_DATA]" at bounding box center [641, 157] width 1000 height 22
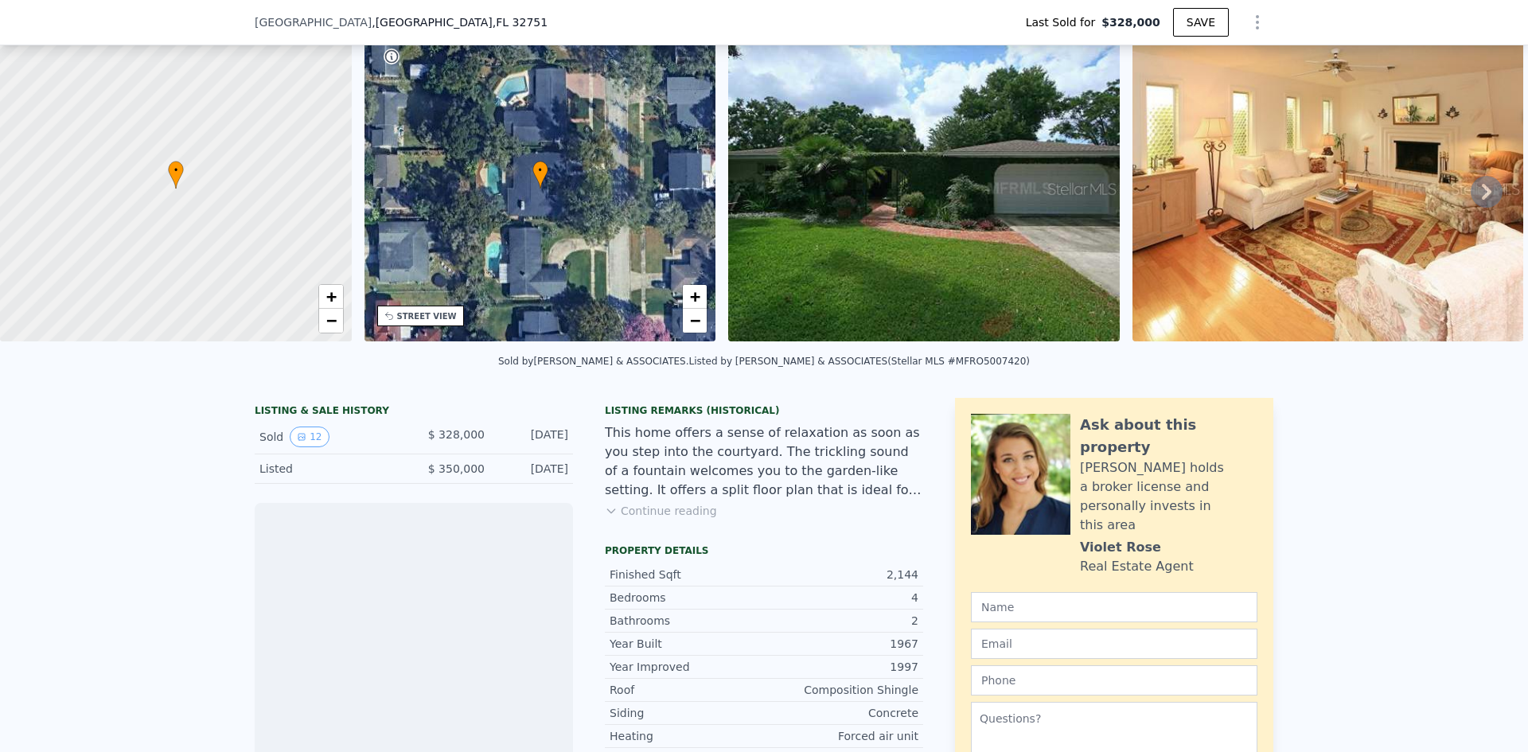
scroll to position [154, 0]
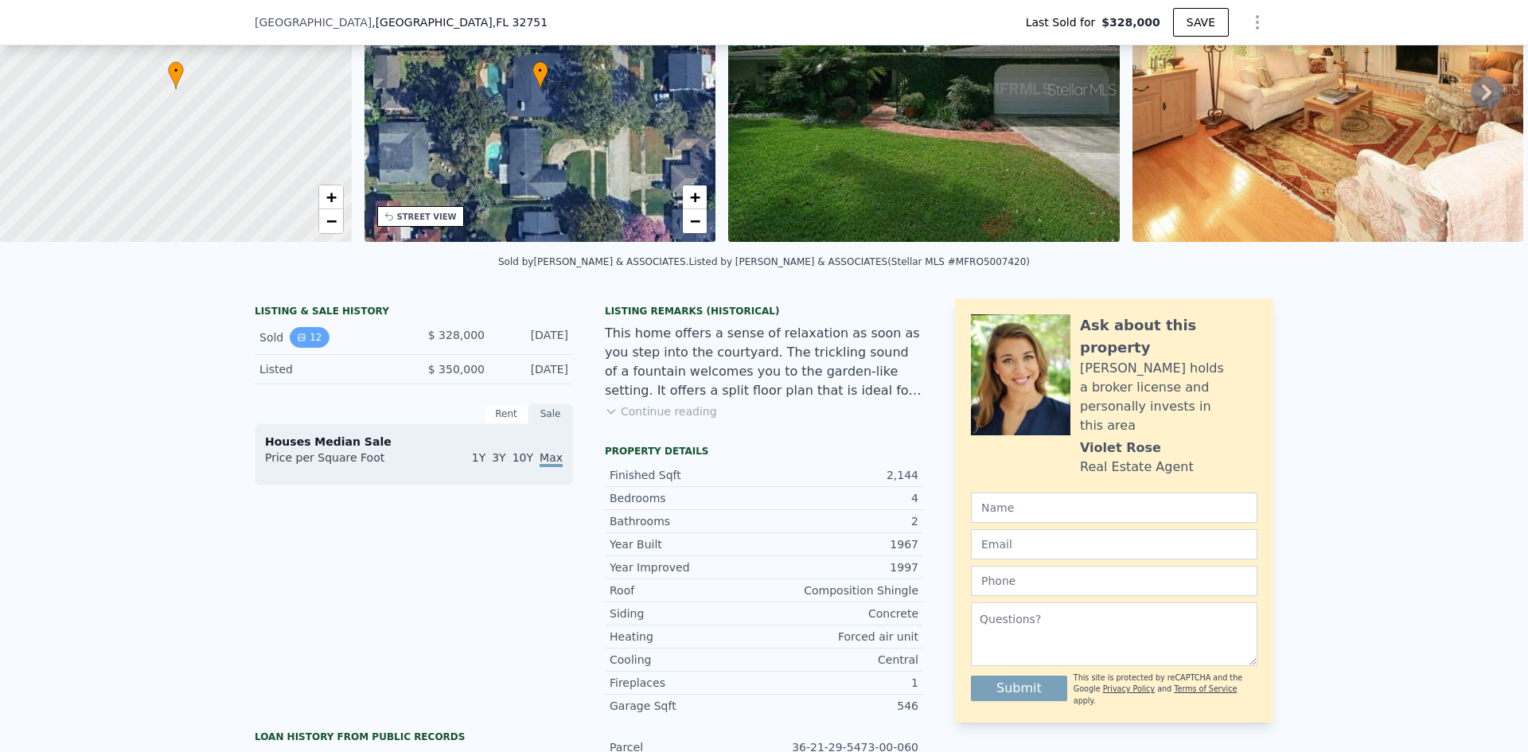
type input "-$ 357,540"
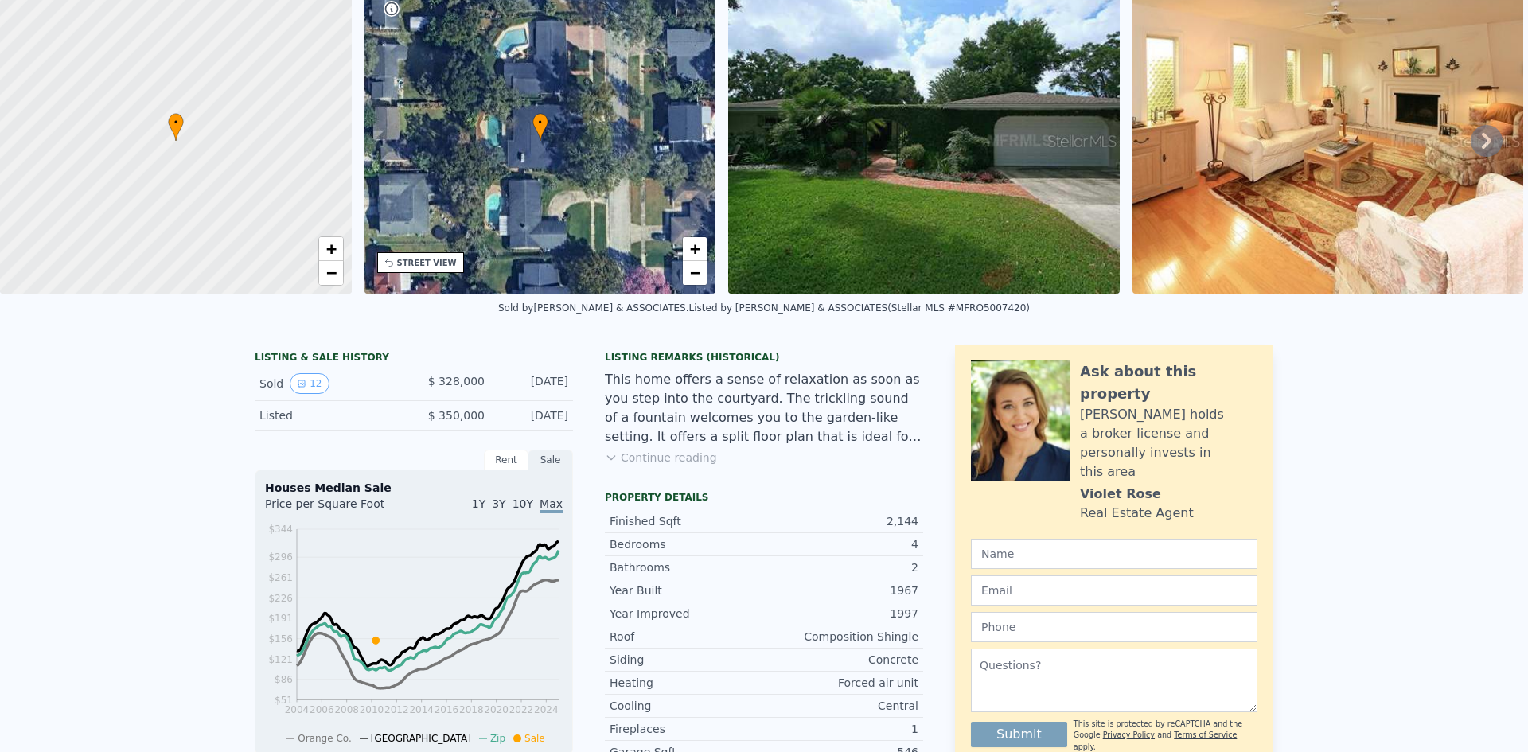
scroll to position [6, 0]
